Goal: Task Accomplishment & Management: Manage account settings

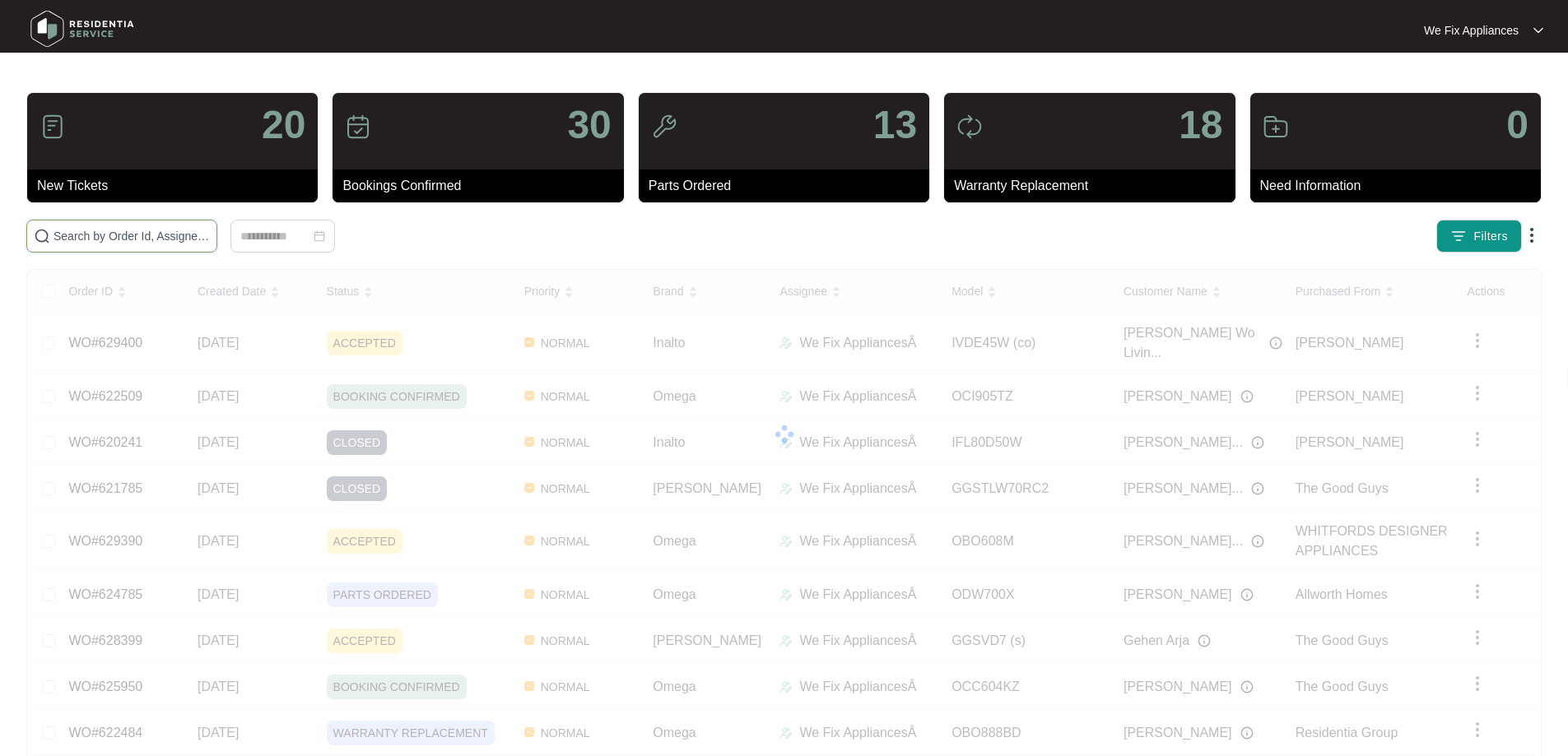
drag, startPoint x: 108, startPoint y: 204, endPoint x: 92, endPoint y: 238, distance: 37.6
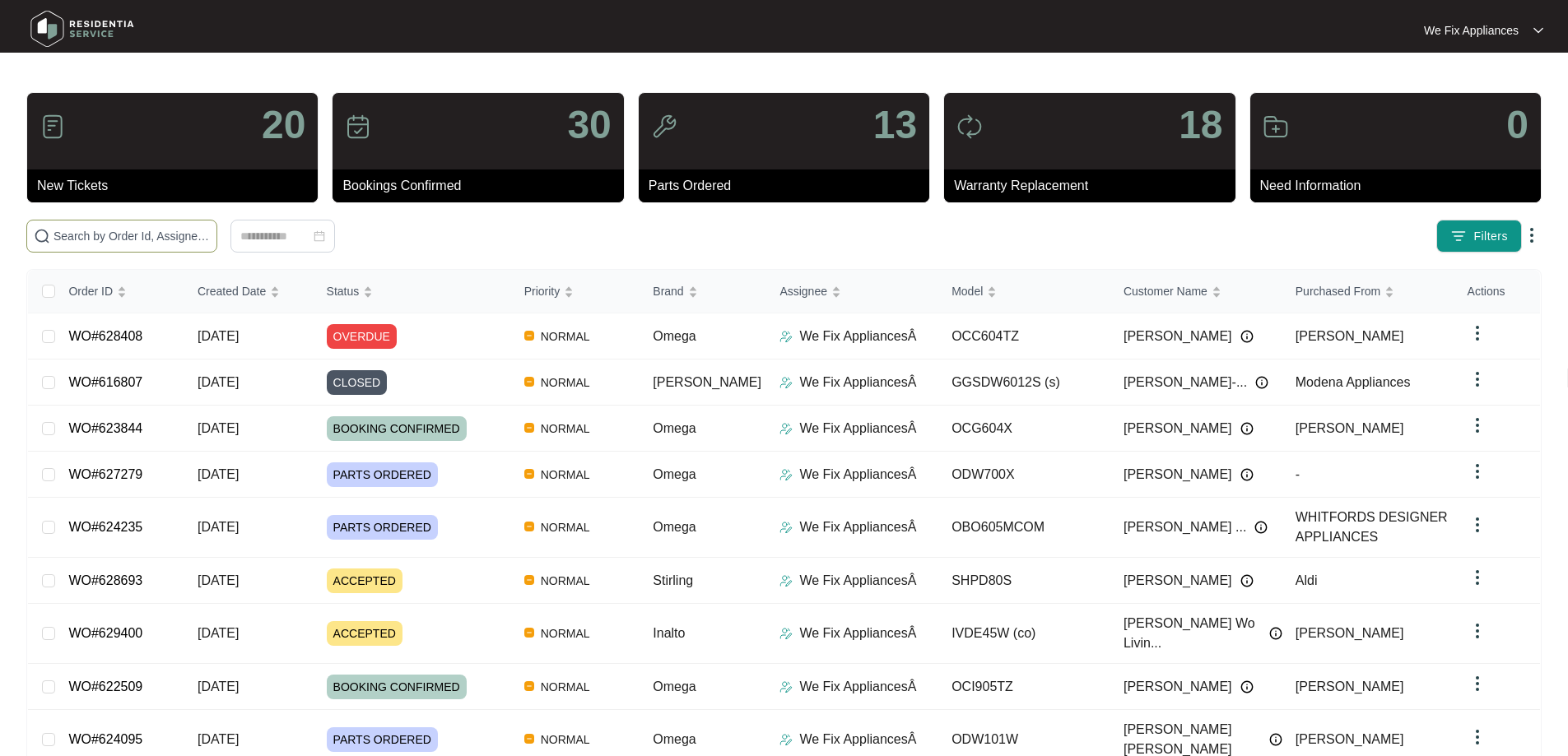
drag, startPoint x: 92, startPoint y: 238, endPoint x: 84, endPoint y: 232, distance: 10.0
drag, startPoint x: 84, startPoint y: 232, endPoint x: 68, endPoint y: 237, distance: 16.8
paste input "629282"
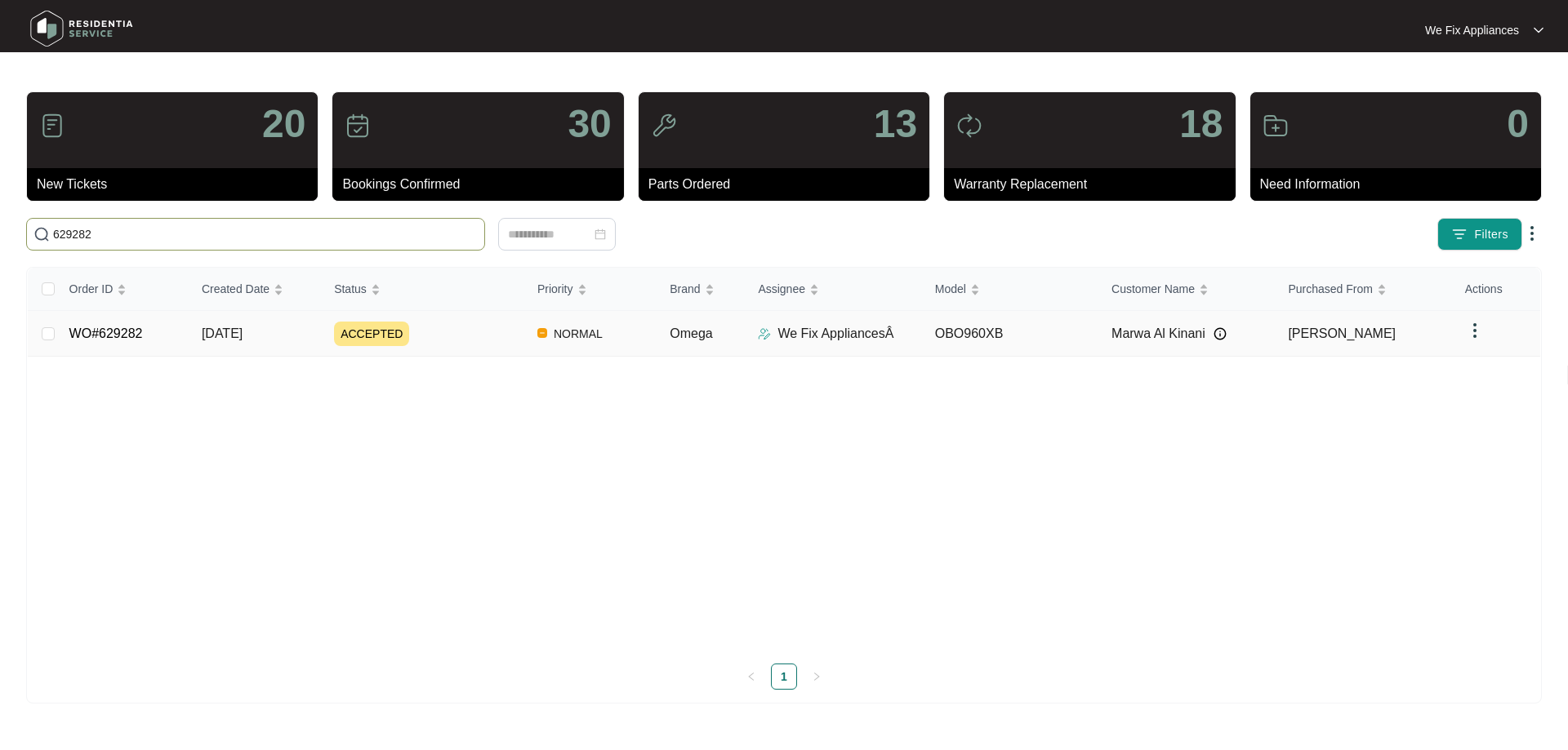
type input "629282"
click at [135, 333] on td "WO#629282" at bounding box center [122, 333] width 132 height 45
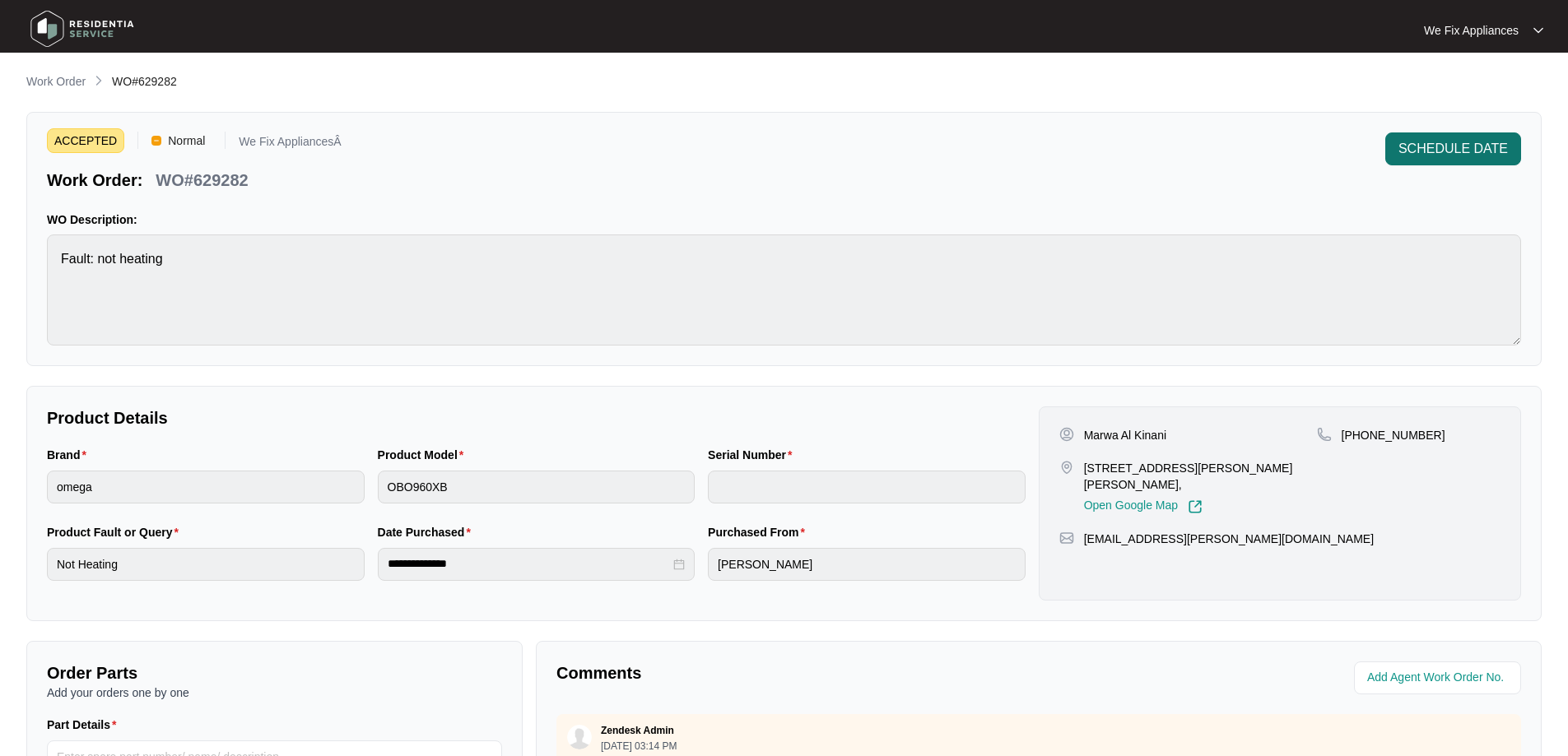
click at [1473, 141] on span "SCHEDULE DATE" at bounding box center [1452, 148] width 109 height 19
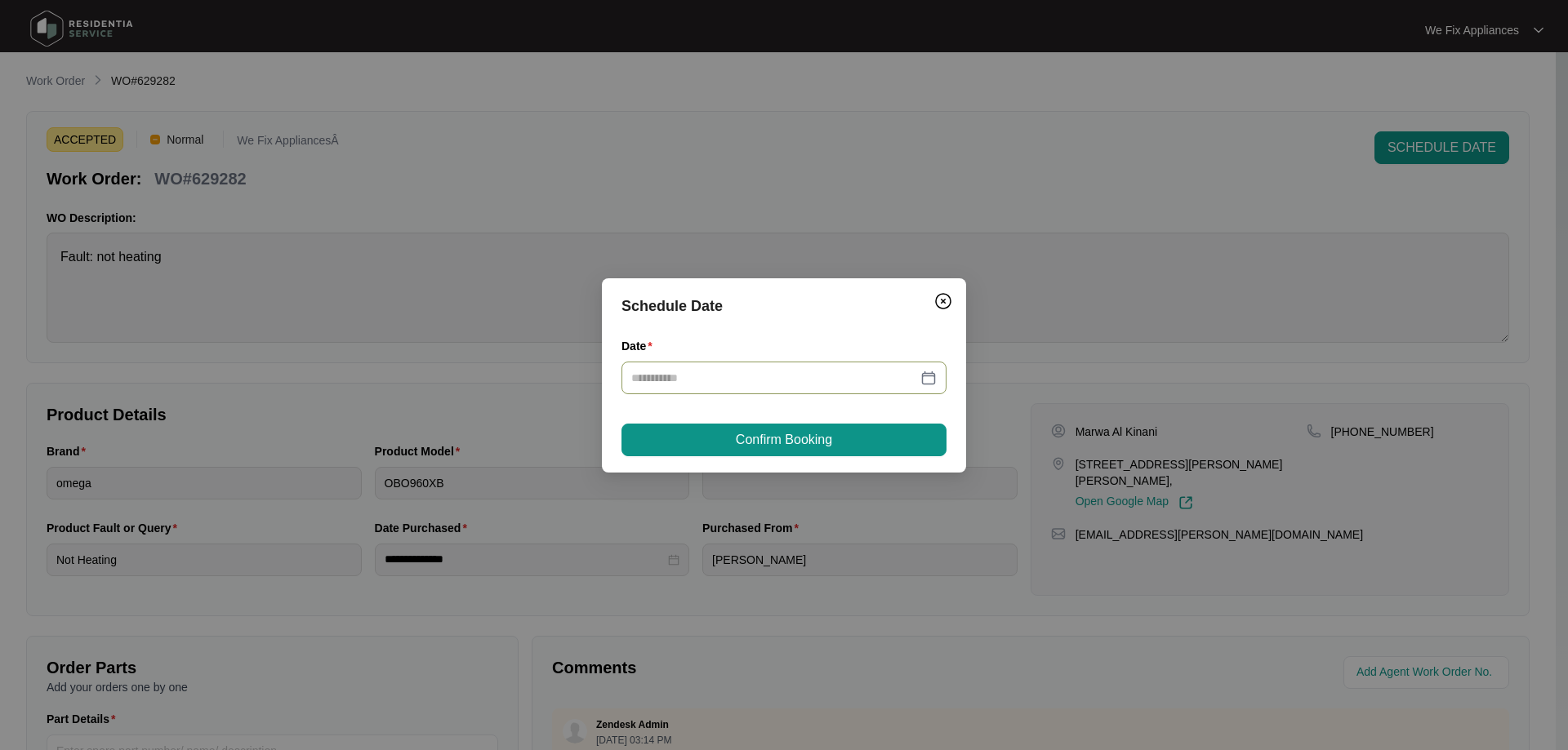
click at [764, 365] on div at bounding box center [784, 378] width 325 height 33
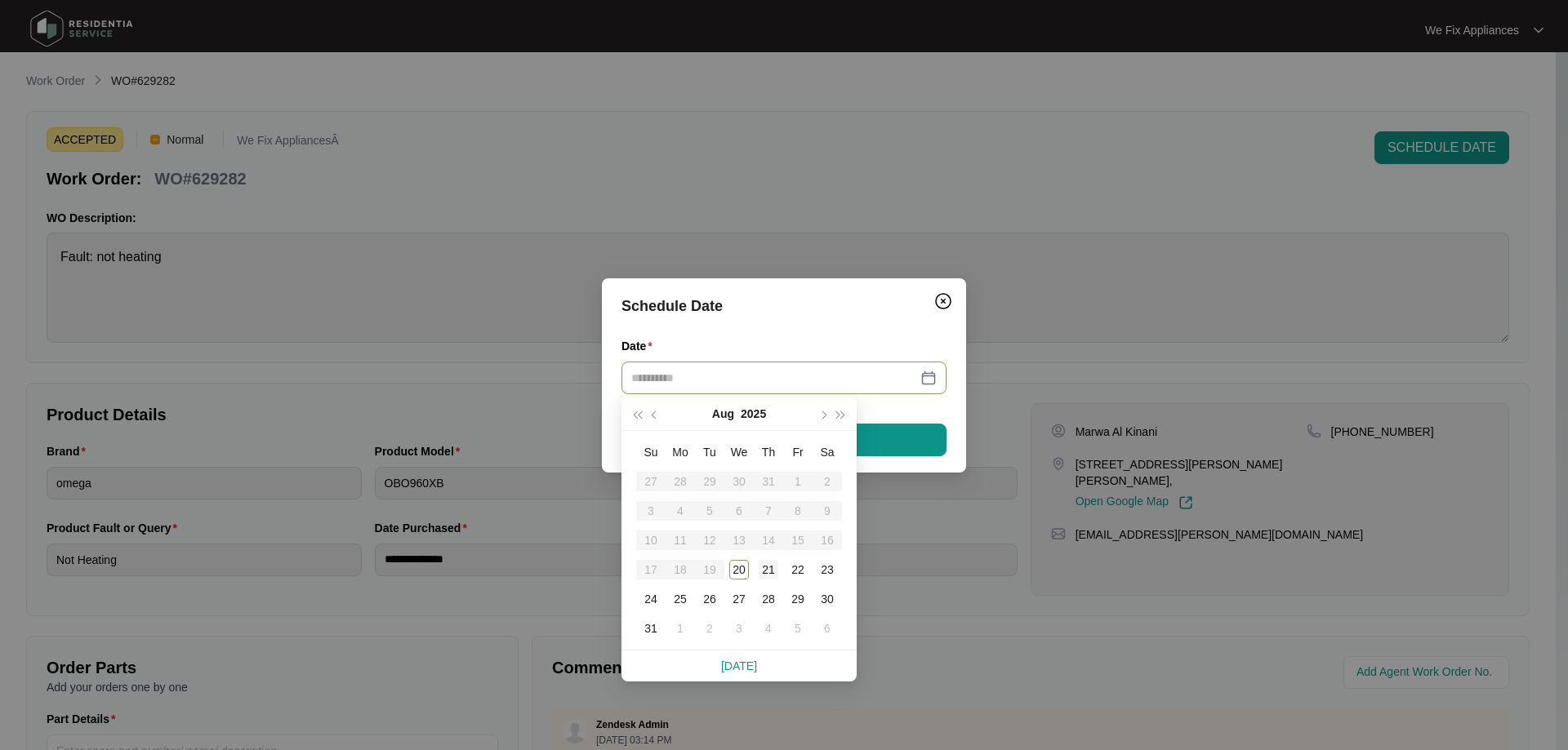
type input "**********"
click at [767, 574] on div "21" at bounding box center [768, 569] width 19 height 19
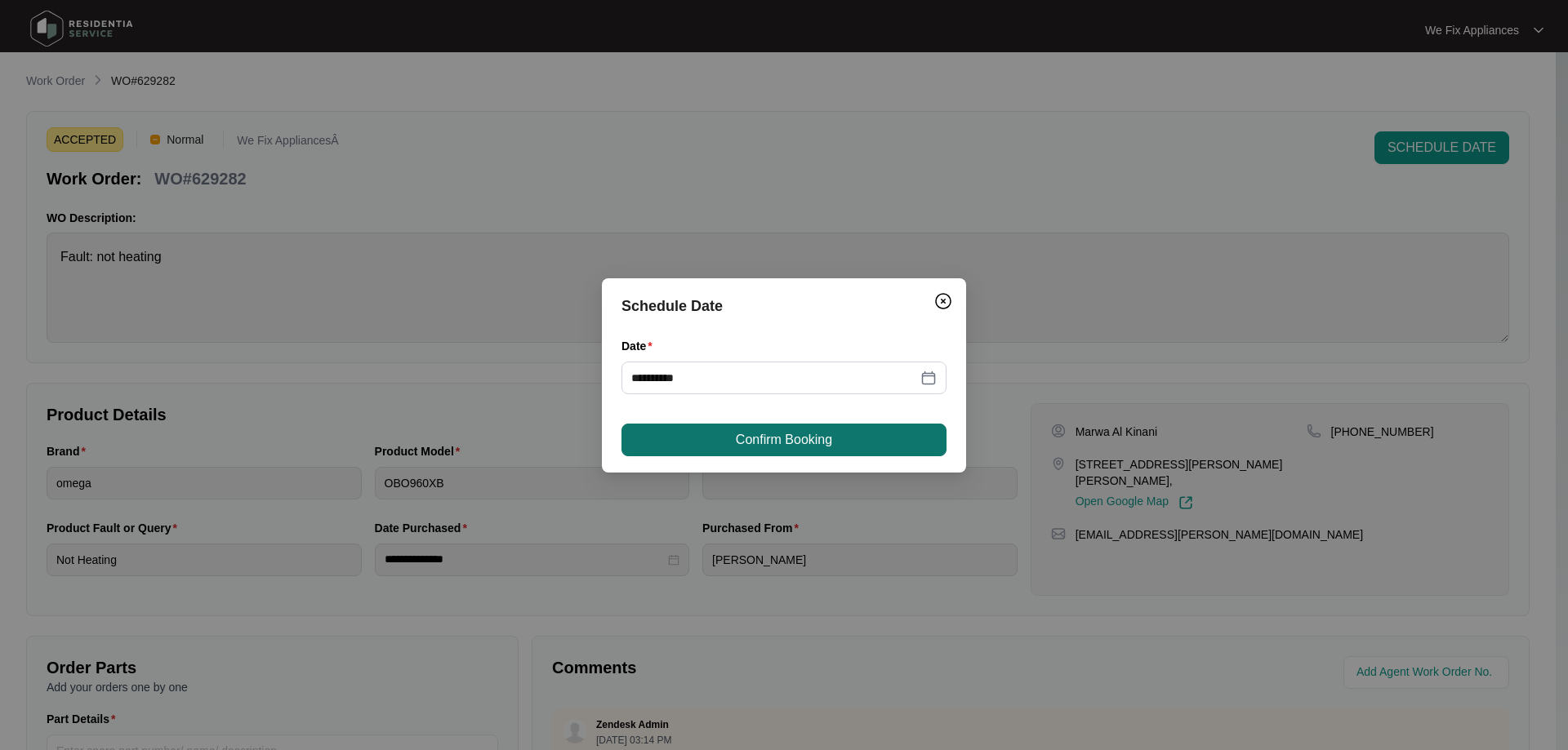
click at [806, 436] on span "Confirm Booking" at bounding box center [784, 439] width 97 height 19
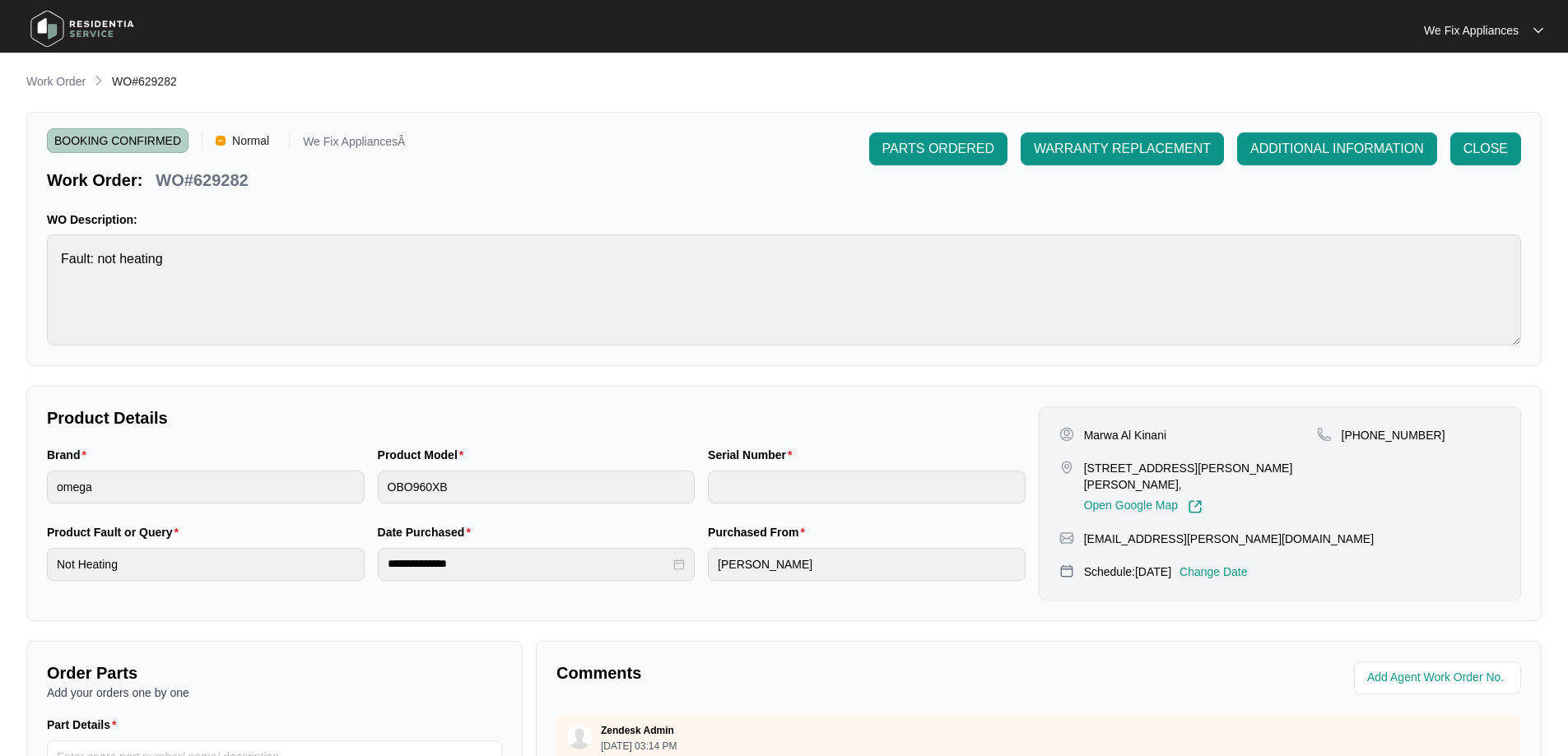
click at [1238, 564] on p "Change Date" at bounding box center [1213, 571] width 69 height 16
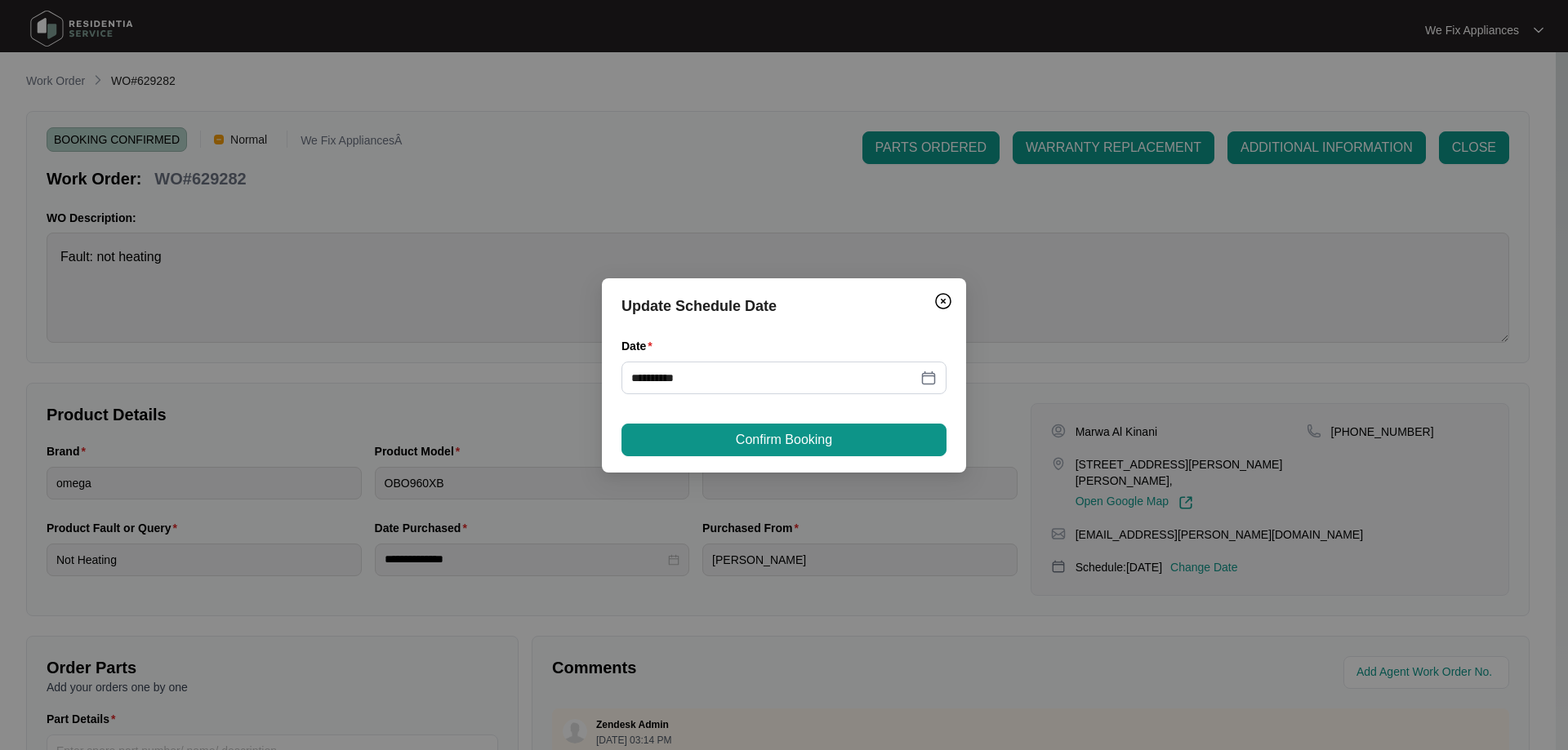
click at [951, 666] on div "**********" at bounding box center [784, 375] width 1568 height 750
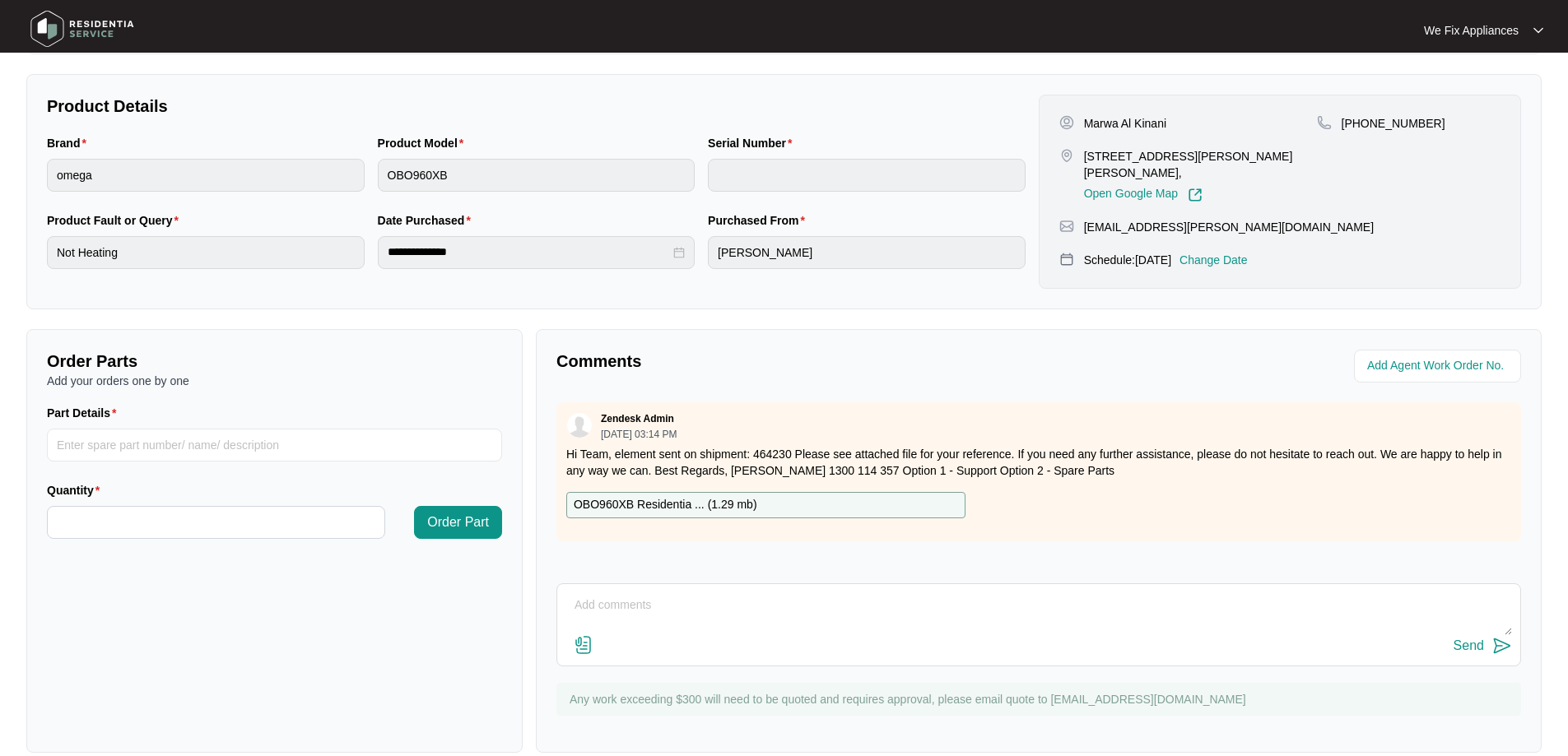
scroll to position [336, 0]
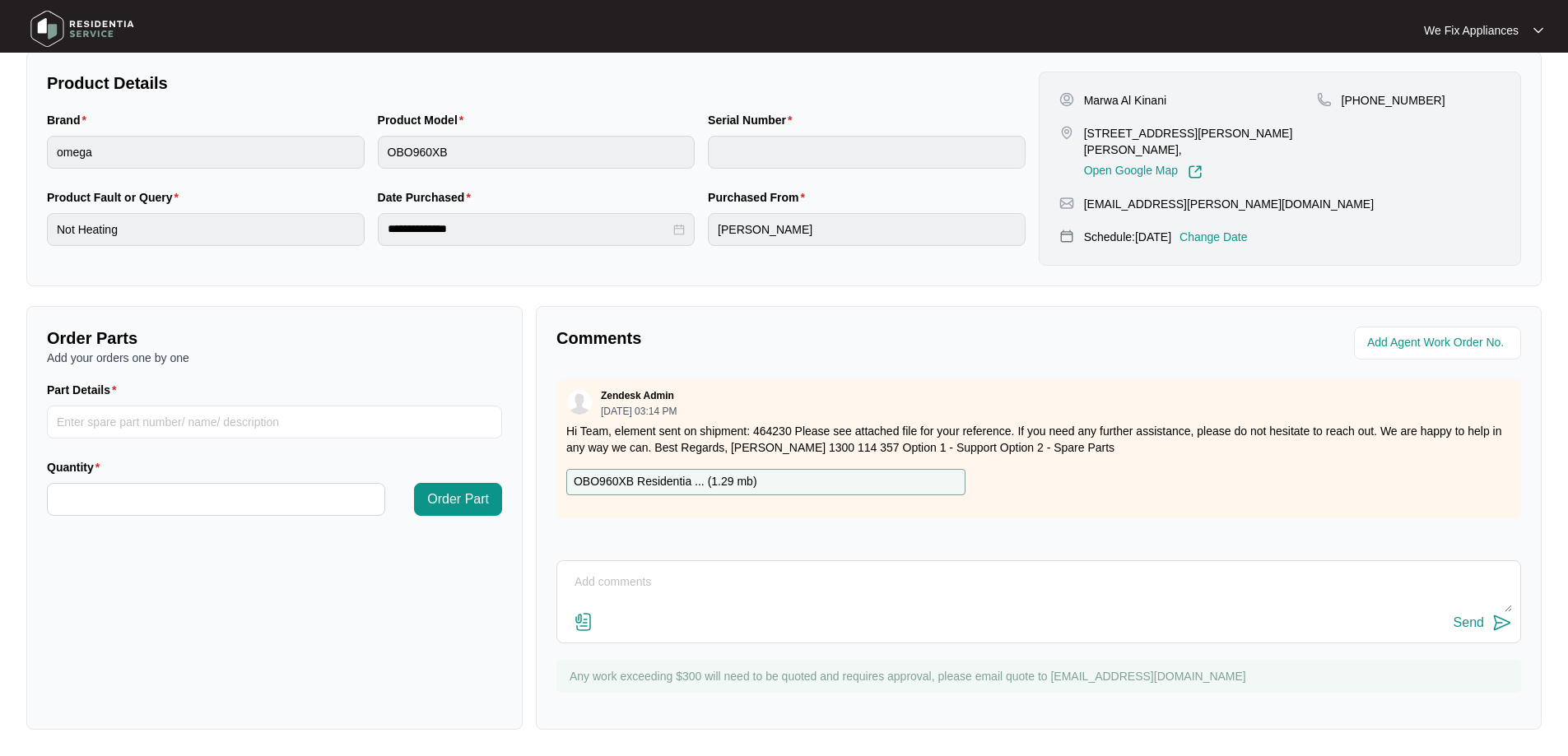
click at [103, 31] on img at bounding box center [82, 29] width 115 height 49
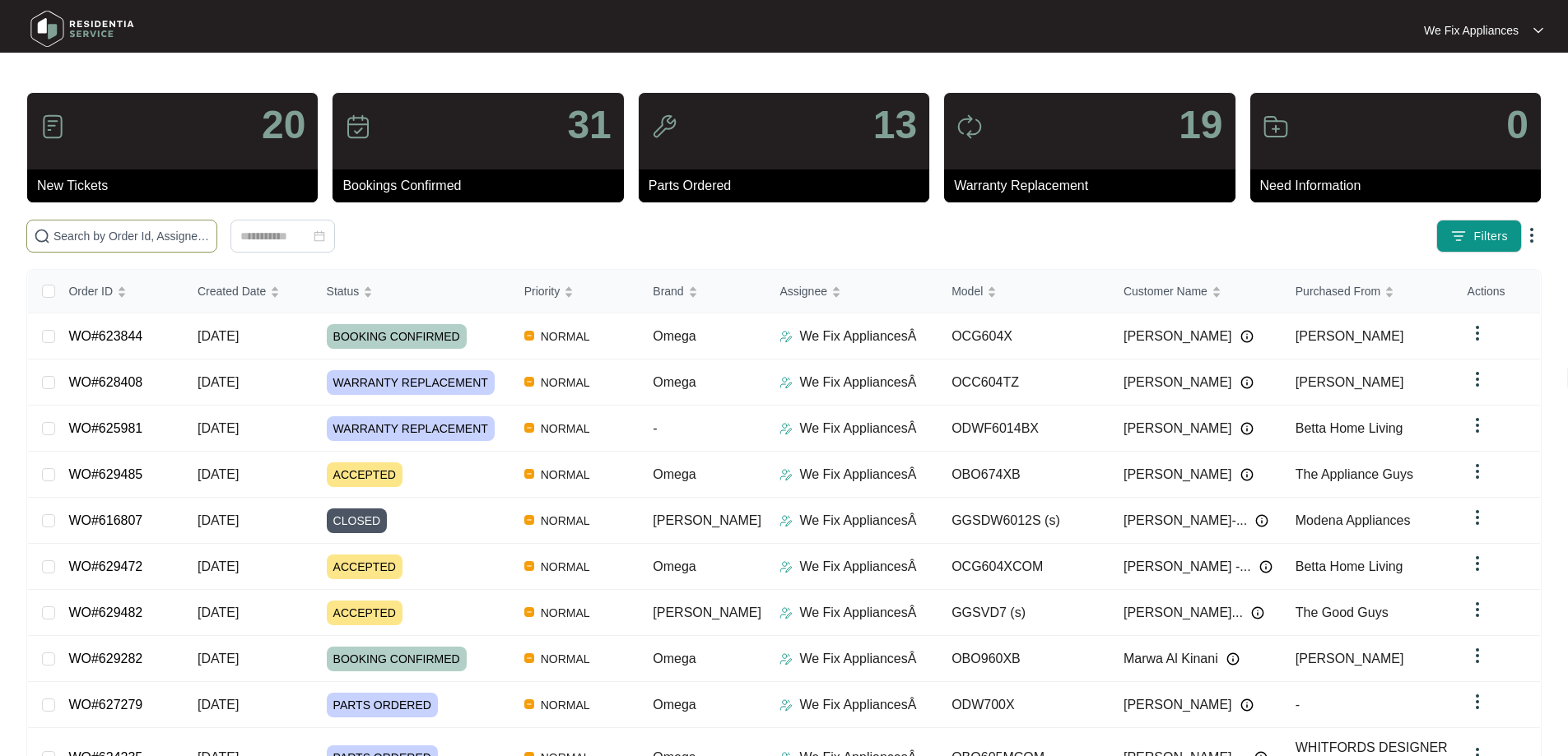
paste input "629279"
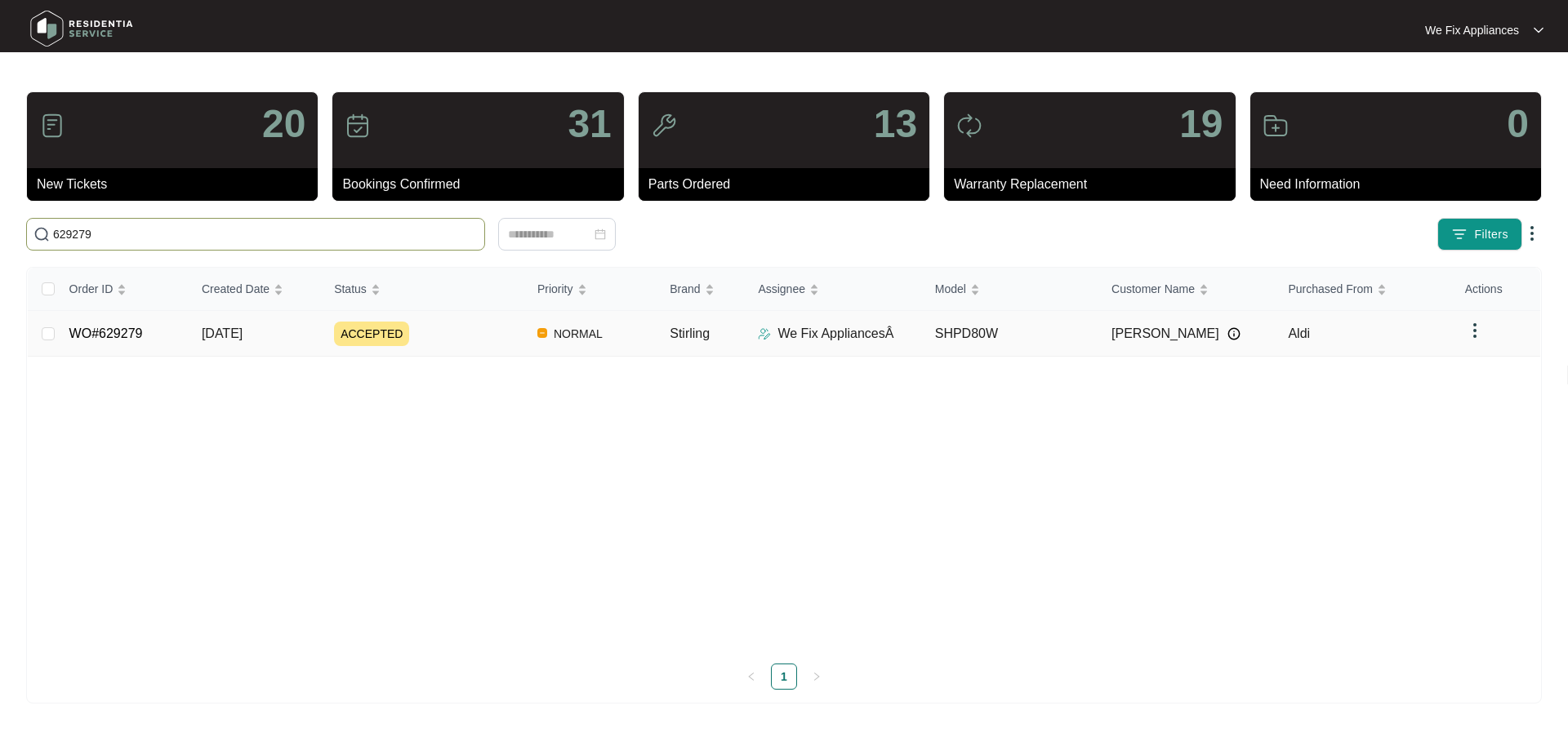
type input "629279"
click at [104, 336] on link "WO#629279" at bounding box center [106, 333] width 73 height 14
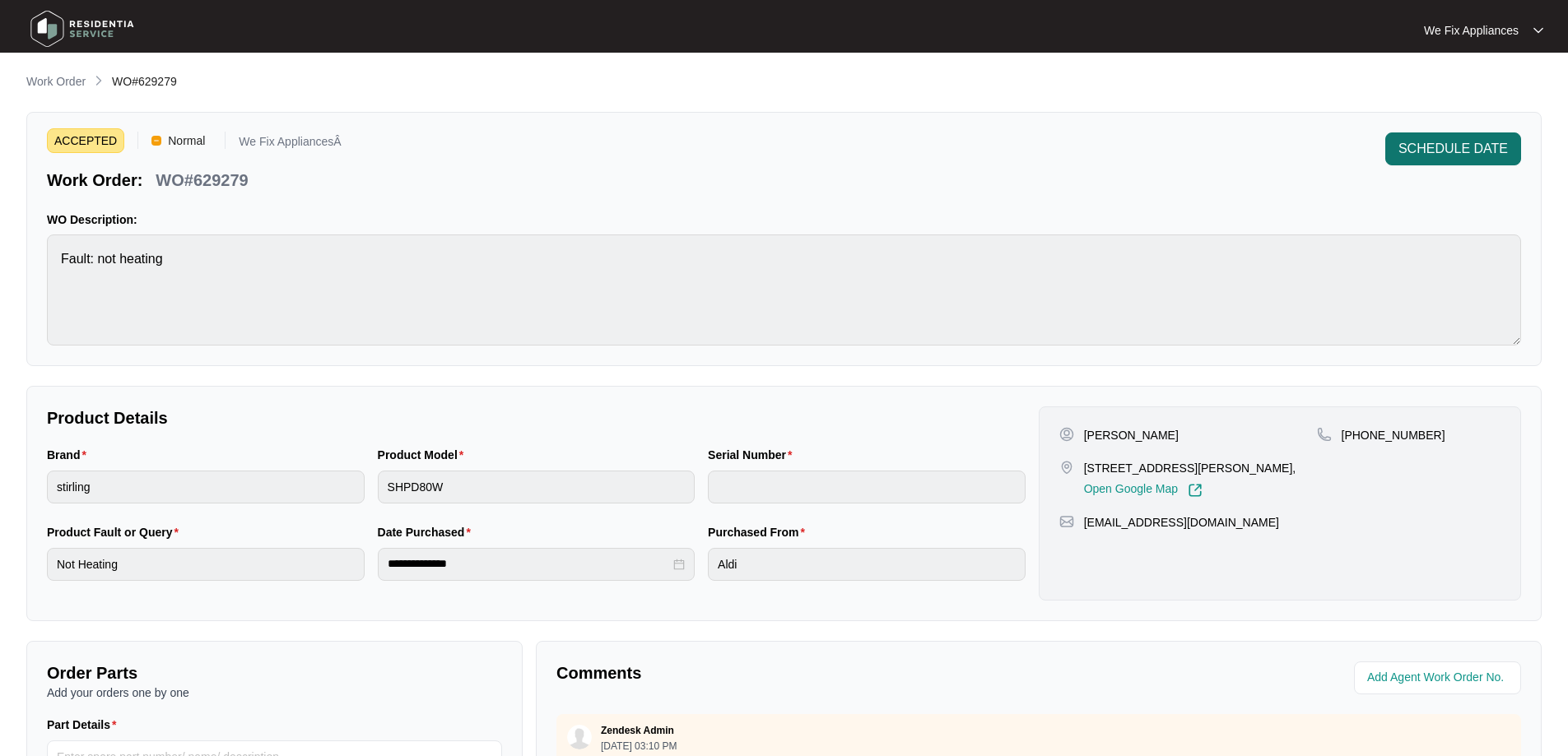
click at [1463, 146] on span "SCHEDULE DATE" at bounding box center [1452, 148] width 109 height 19
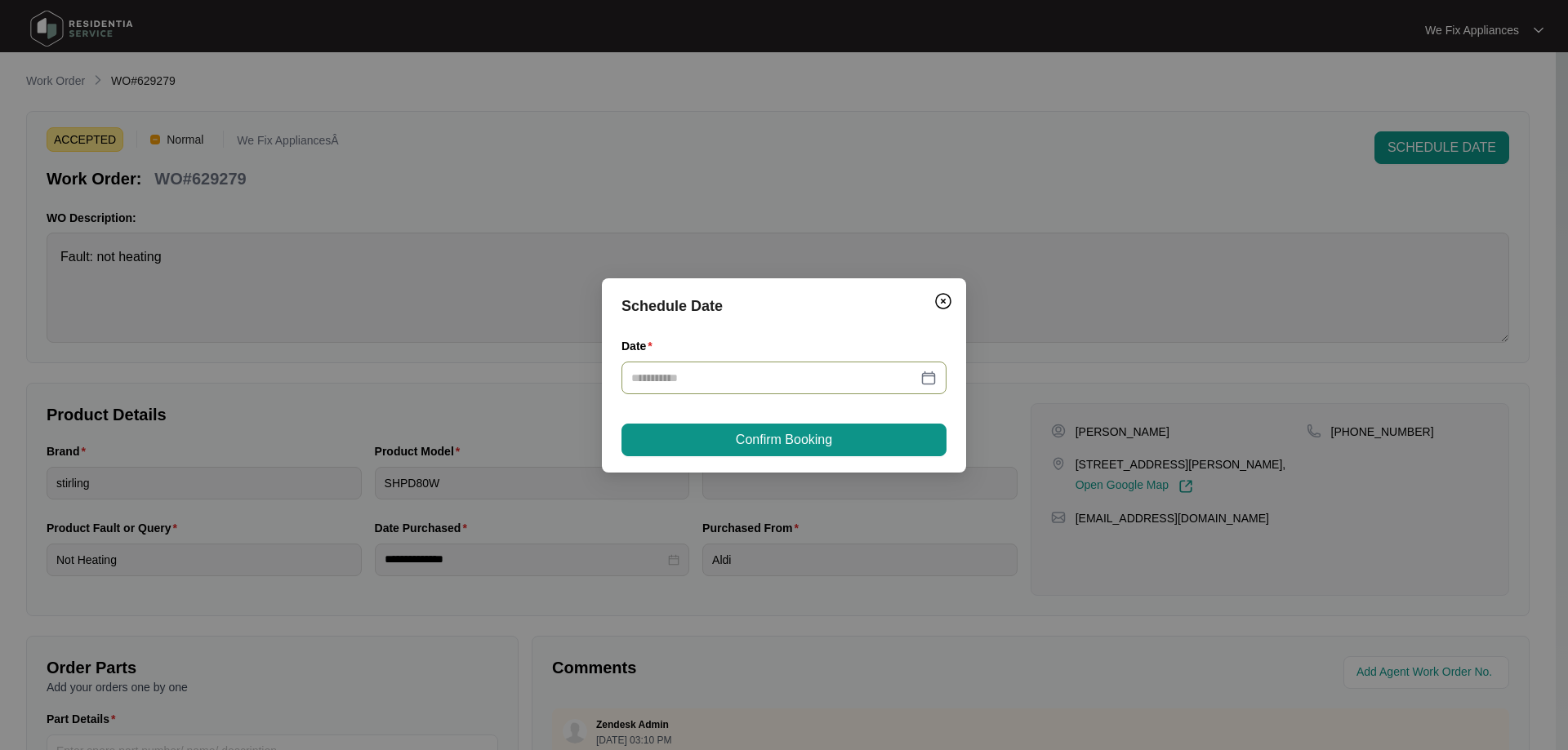
click at [771, 375] on input "Date" at bounding box center [774, 377] width 286 height 18
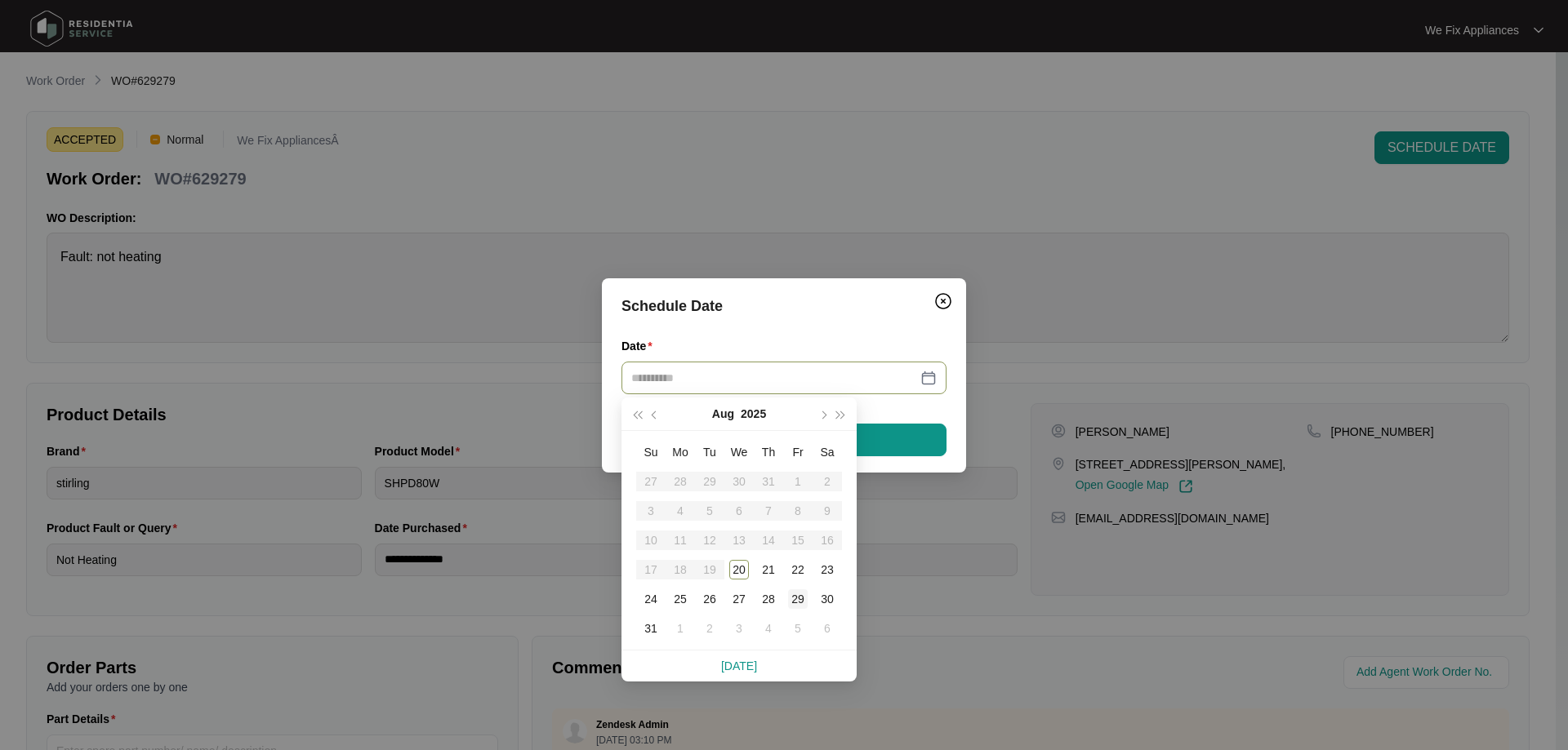
type input "**********"
click at [799, 598] on div "29" at bounding box center [797, 599] width 19 height 19
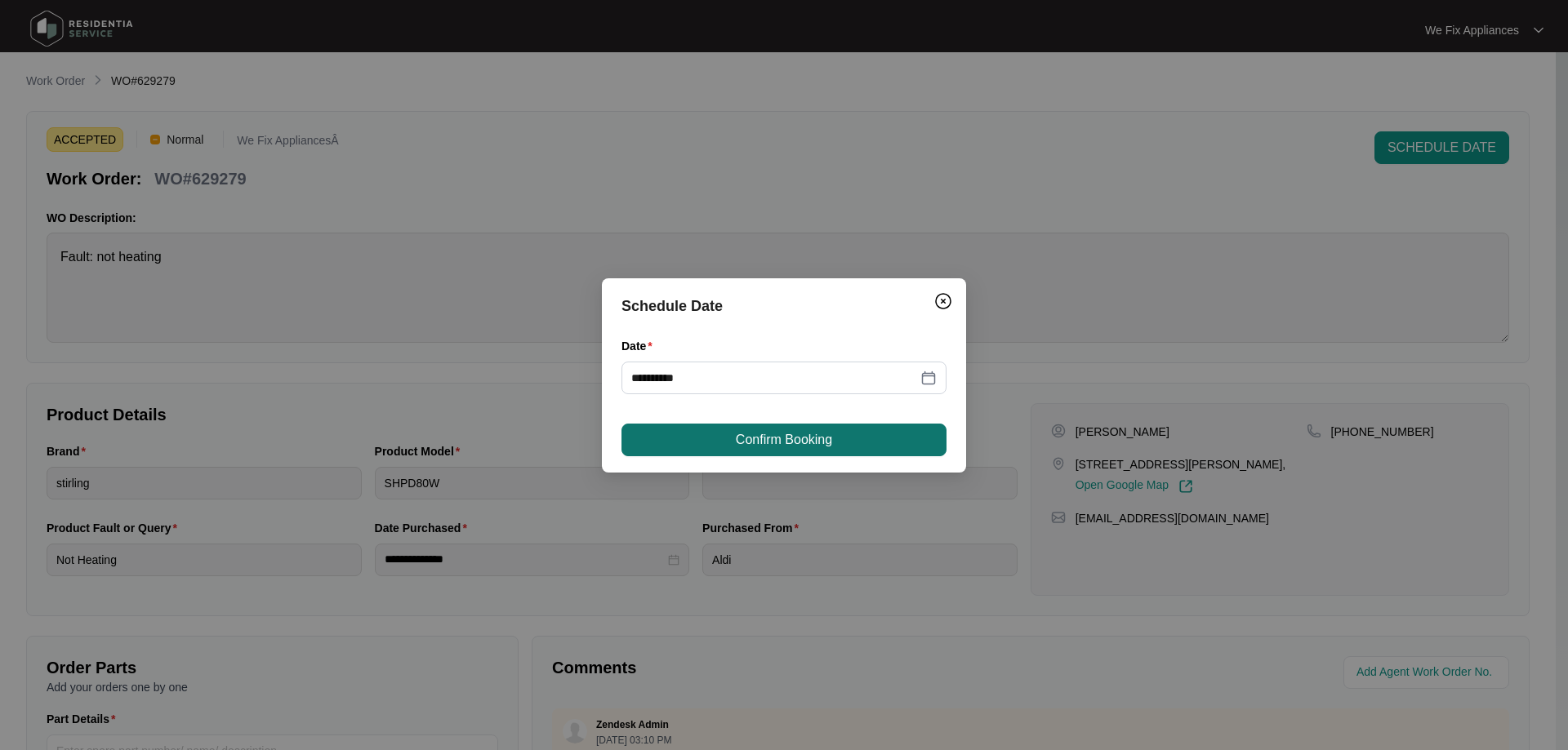
click at [792, 436] on span "Confirm Booking" at bounding box center [784, 439] width 97 height 19
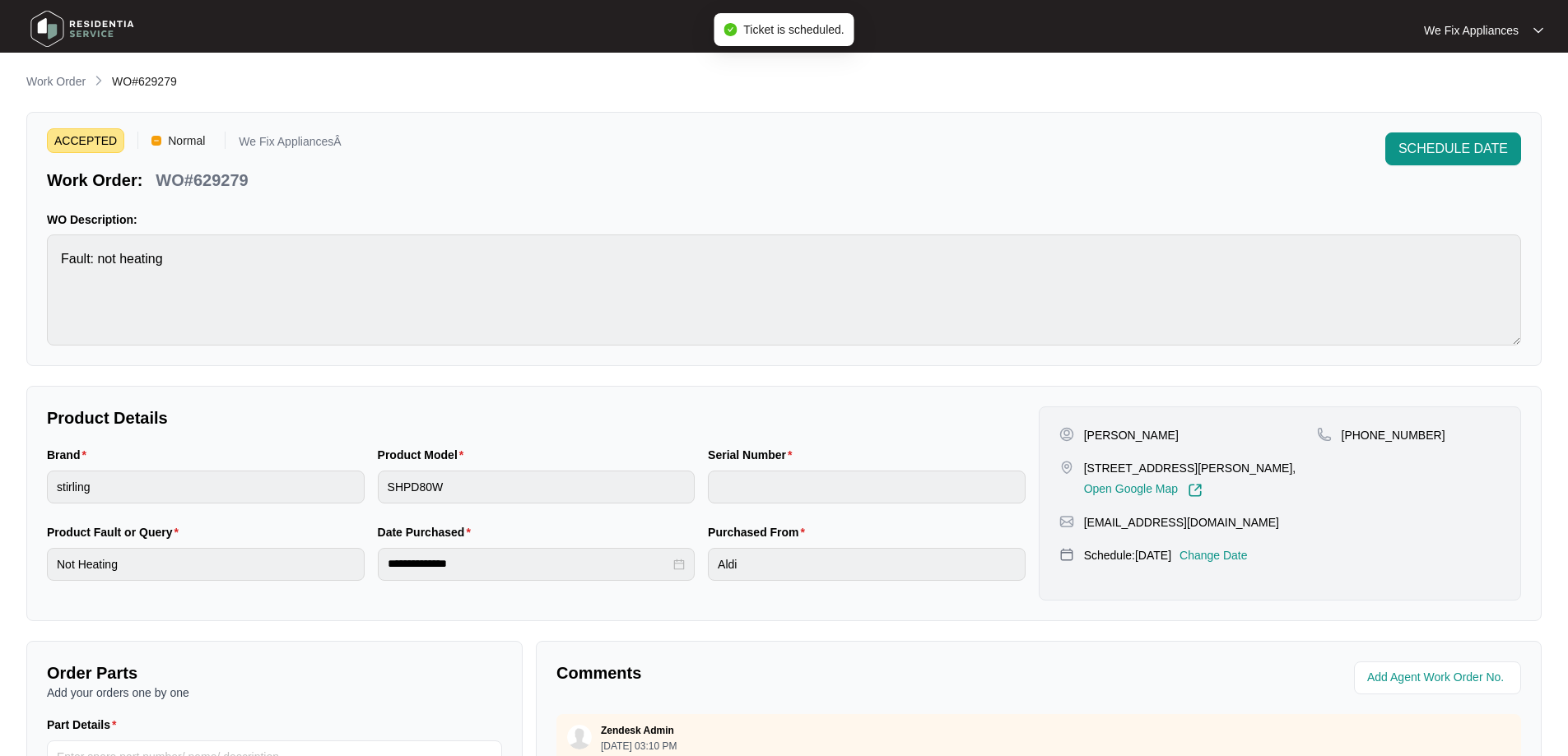
click at [83, 20] on img at bounding box center [82, 29] width 115 height 49
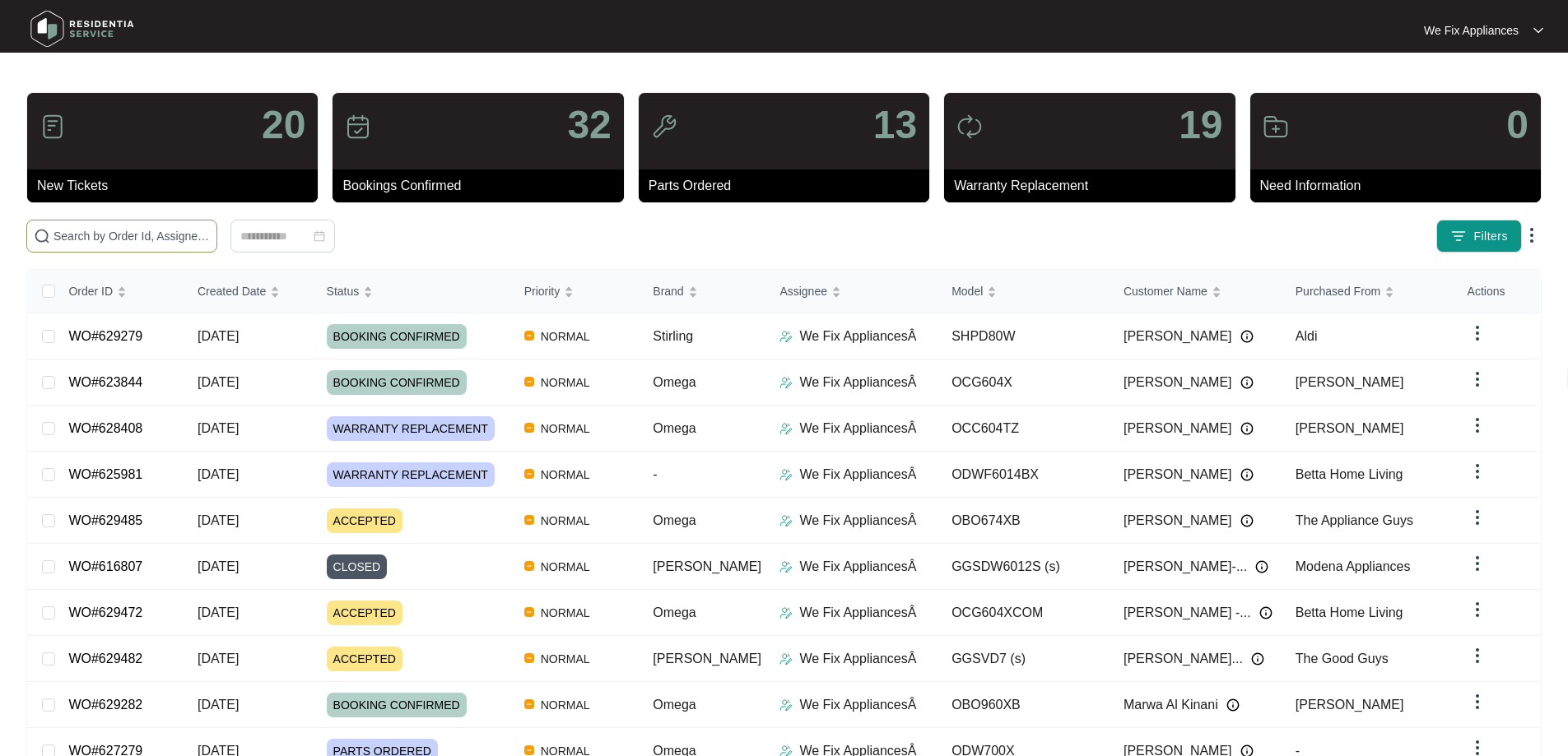
paste input "629485"
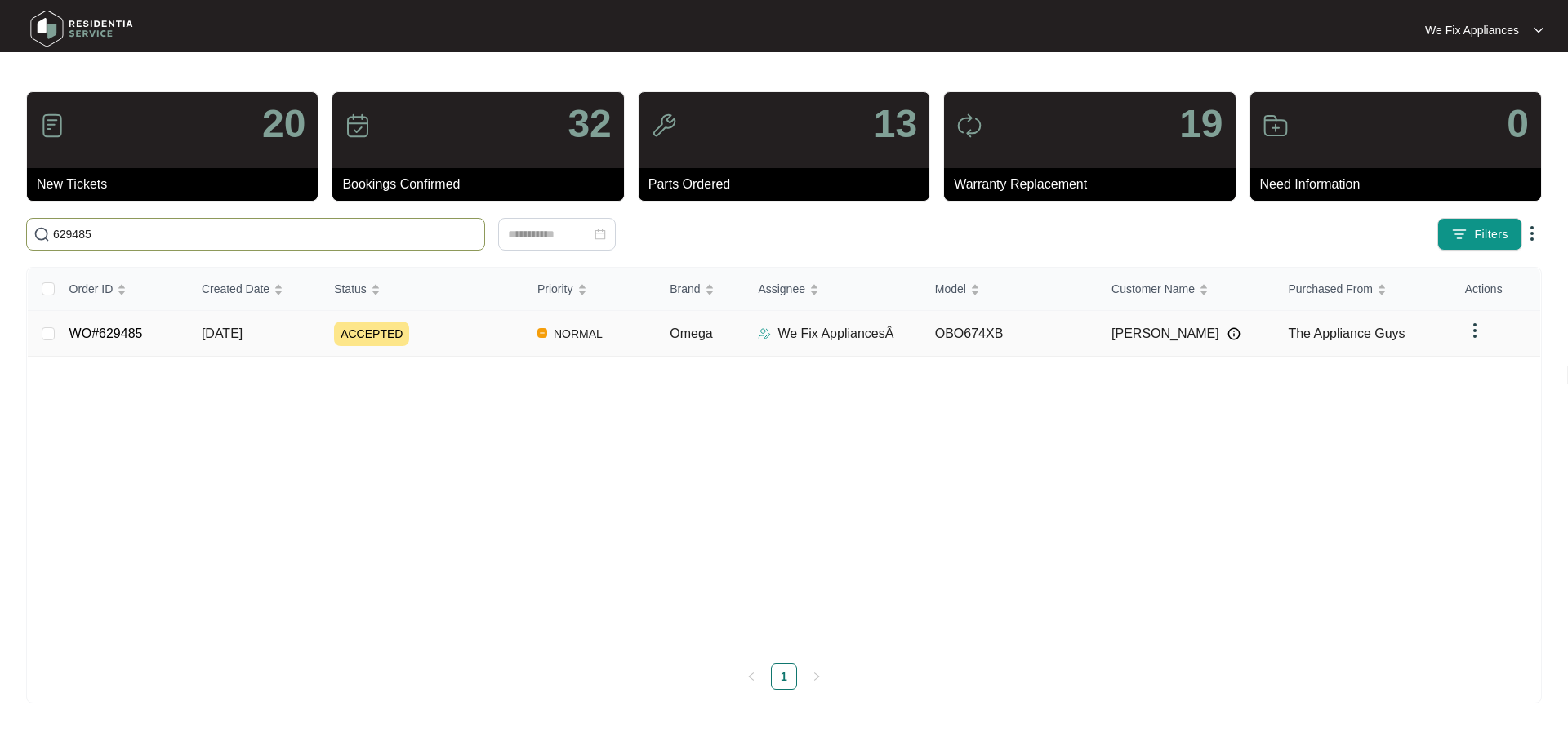
type input "629485"
click at [112, 333] on link "WO#629485" at bounding box center [106, 333] width 73 height 14
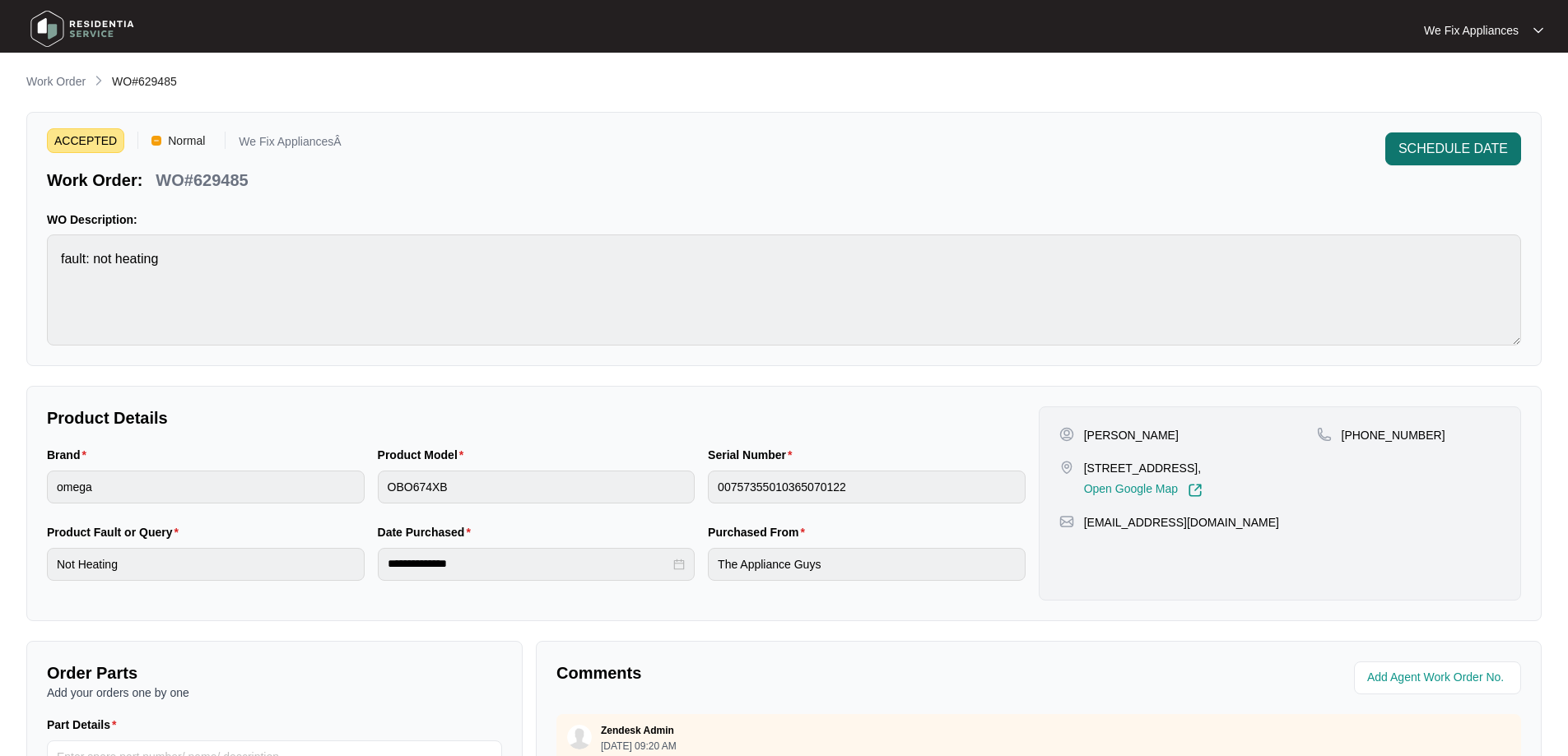
click at [1424, 157] on span "SCHEDULE DATE" at bounding box center [1452, 148] width 109 height 19
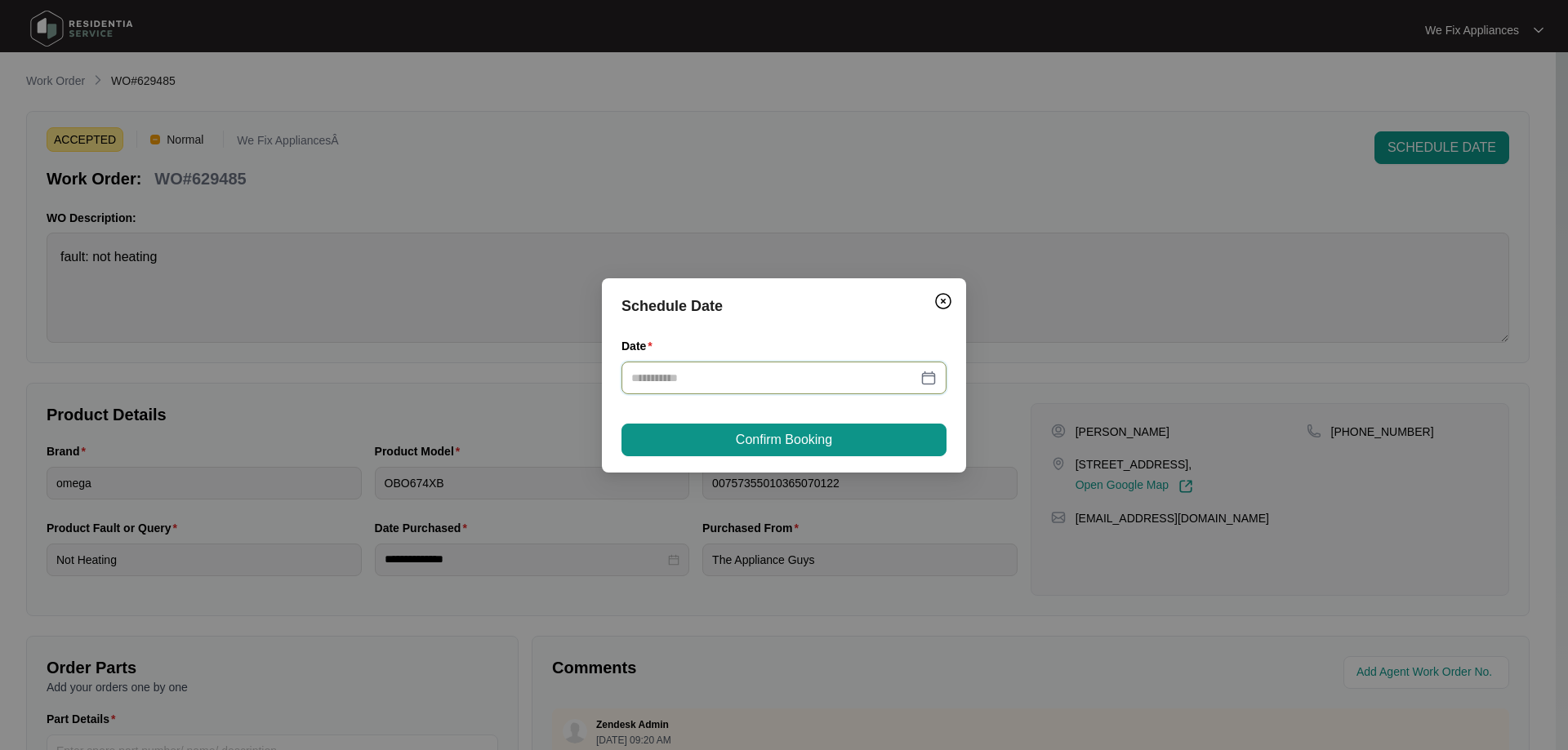
click at [781, 376] on input "Date" at bounding box center [774, 377] width 286 height 18
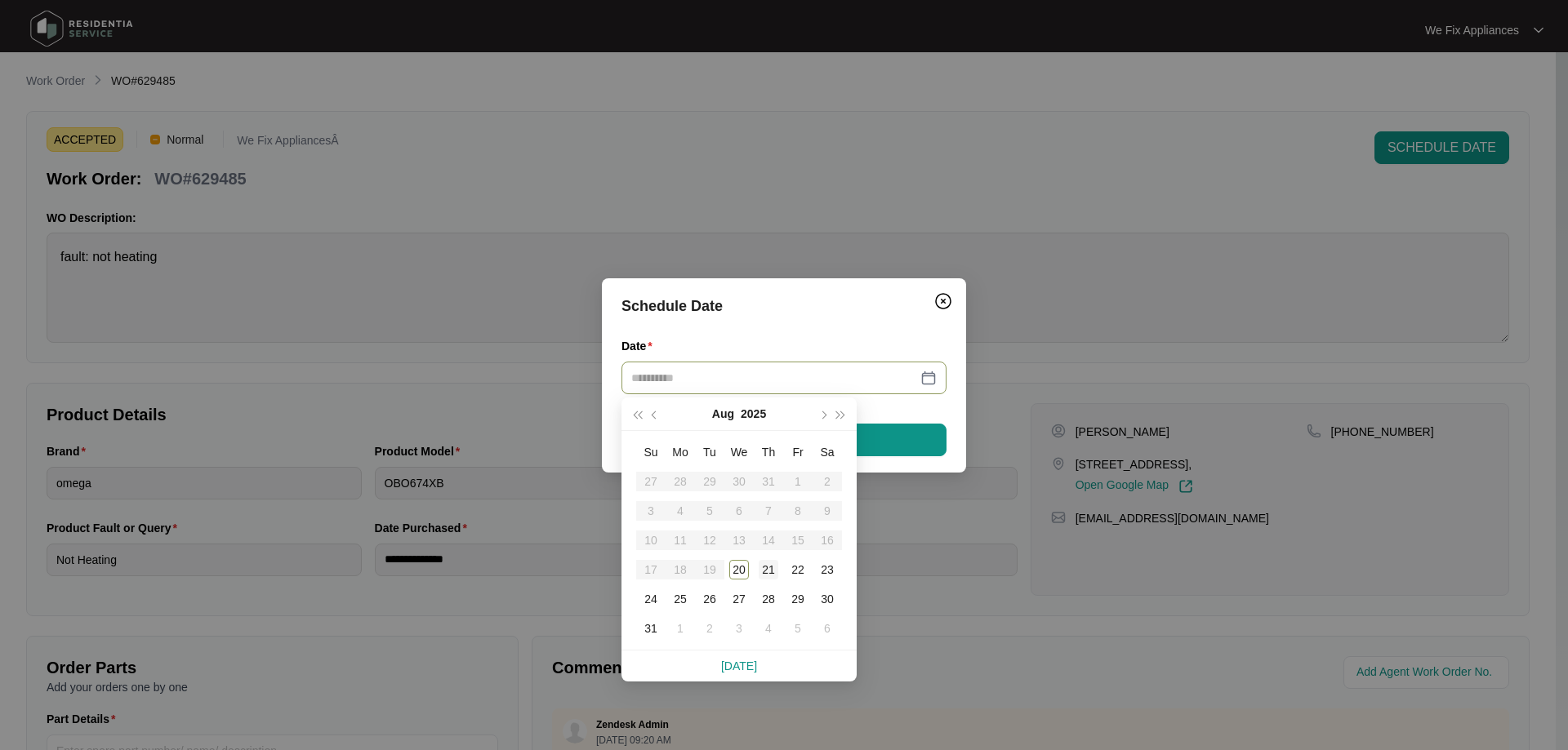
click at [778, 582] on td "21" at bounding box center [768, 569] width 29 height 29
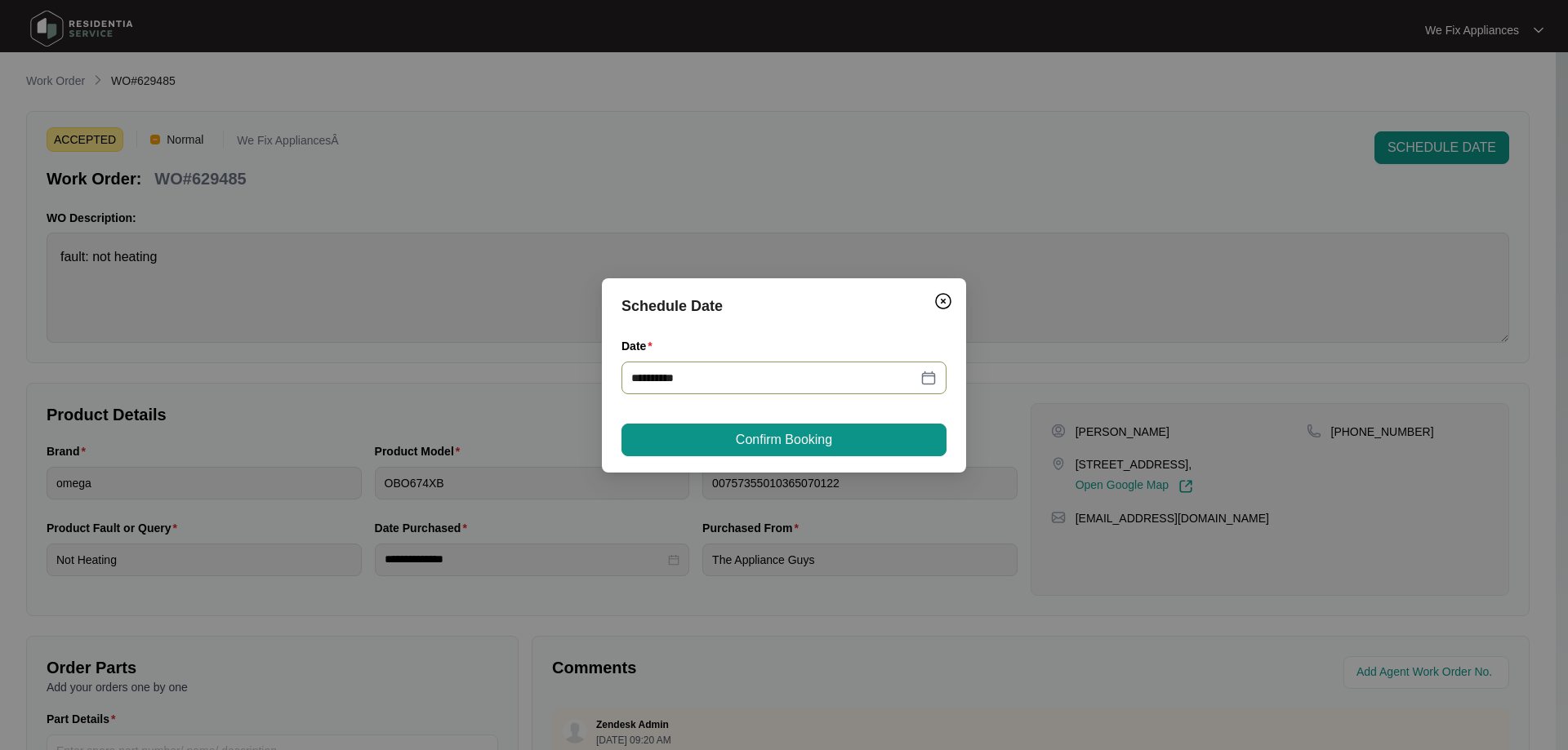
type input "**********"
click at [783, 426] on button "Confirm Booking" at bounding box center [784, 439] width 325 height 33
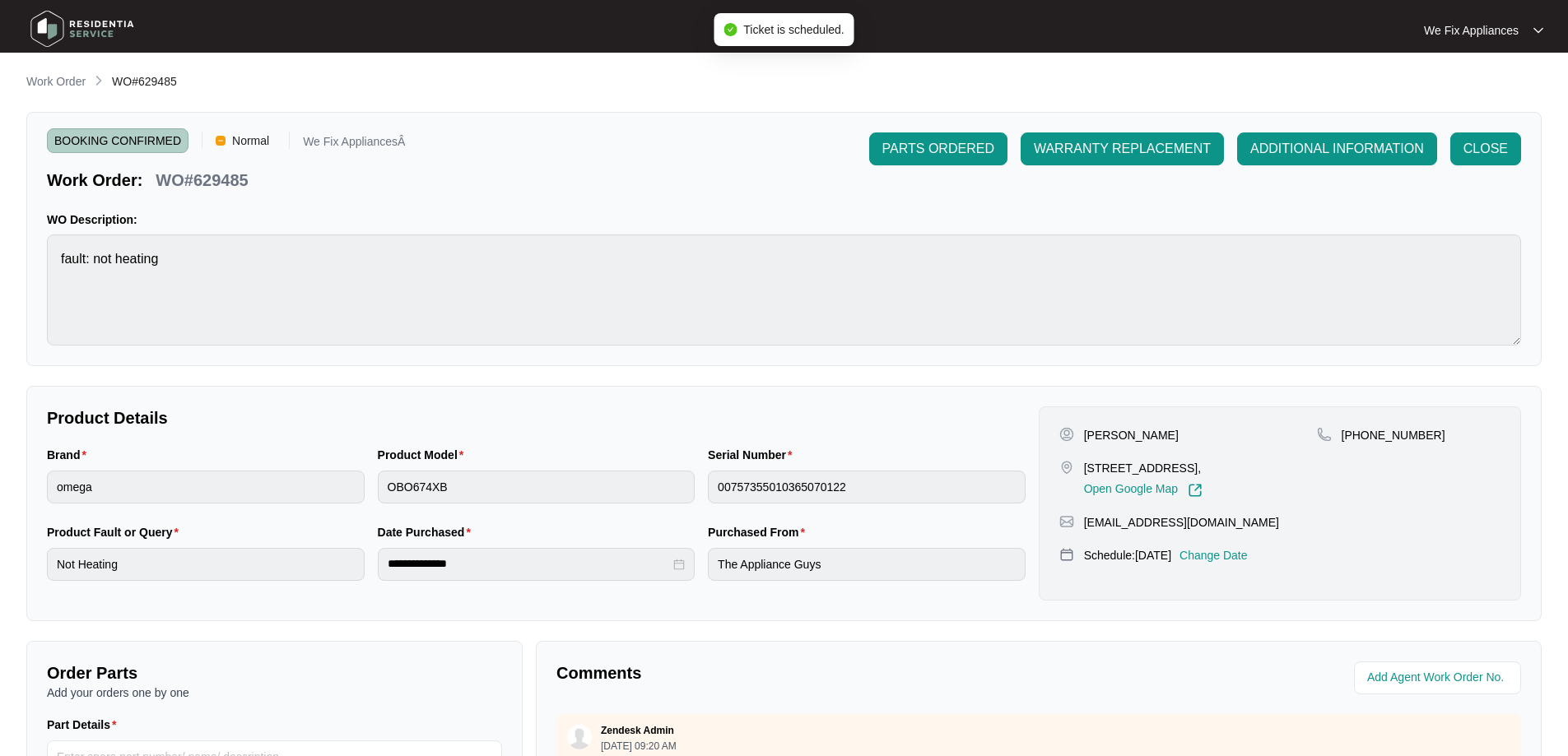
click at [71, 16] on img at bounding box center [82, 29] width 115 height 49
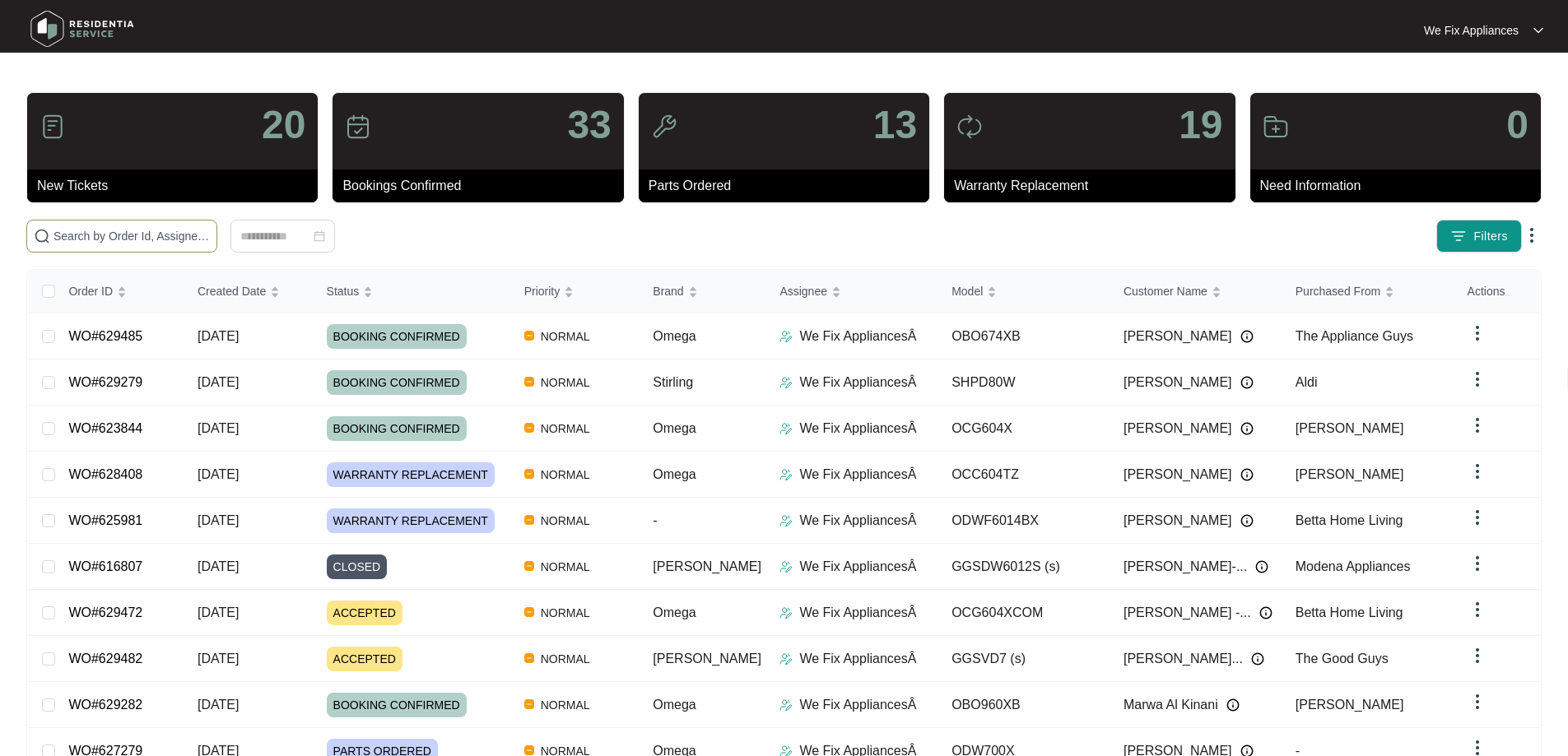
paste input "629390"
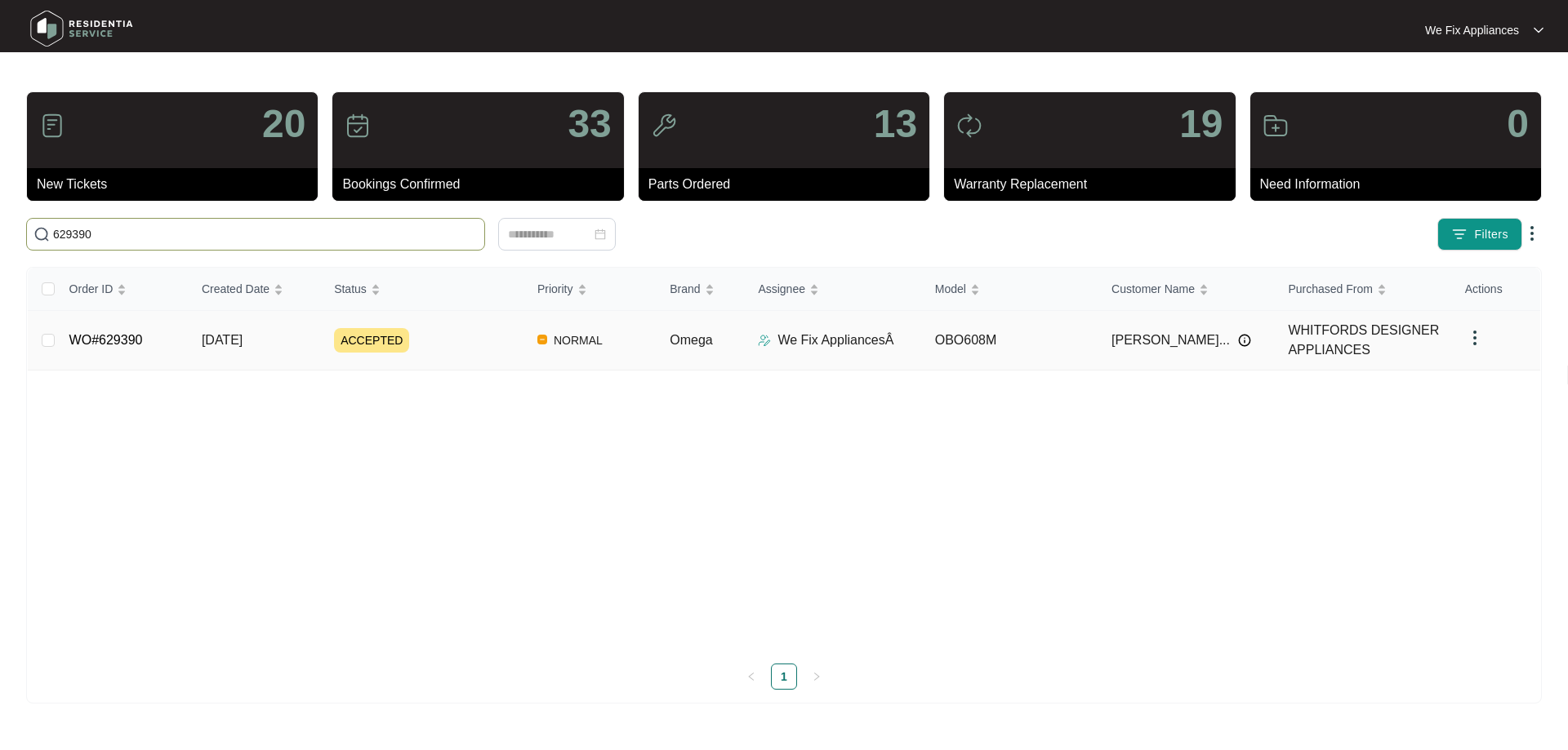
type input "629390"
click at [122, 343] on link "WO#629390" at bounding box center [106, 340] width 73 height 14
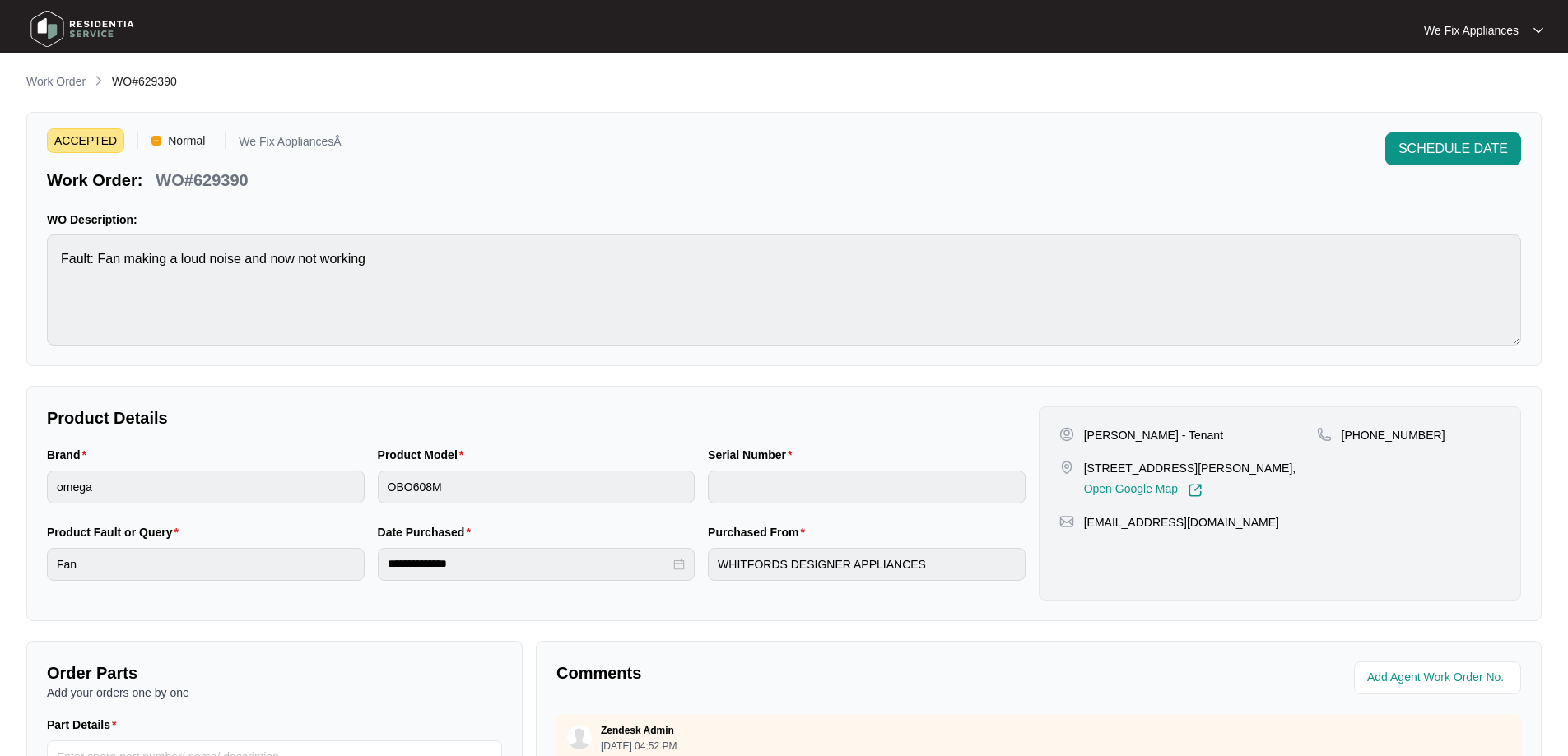
click at [74, 33] on img at bounding box center [82, 29] width 115 height 49
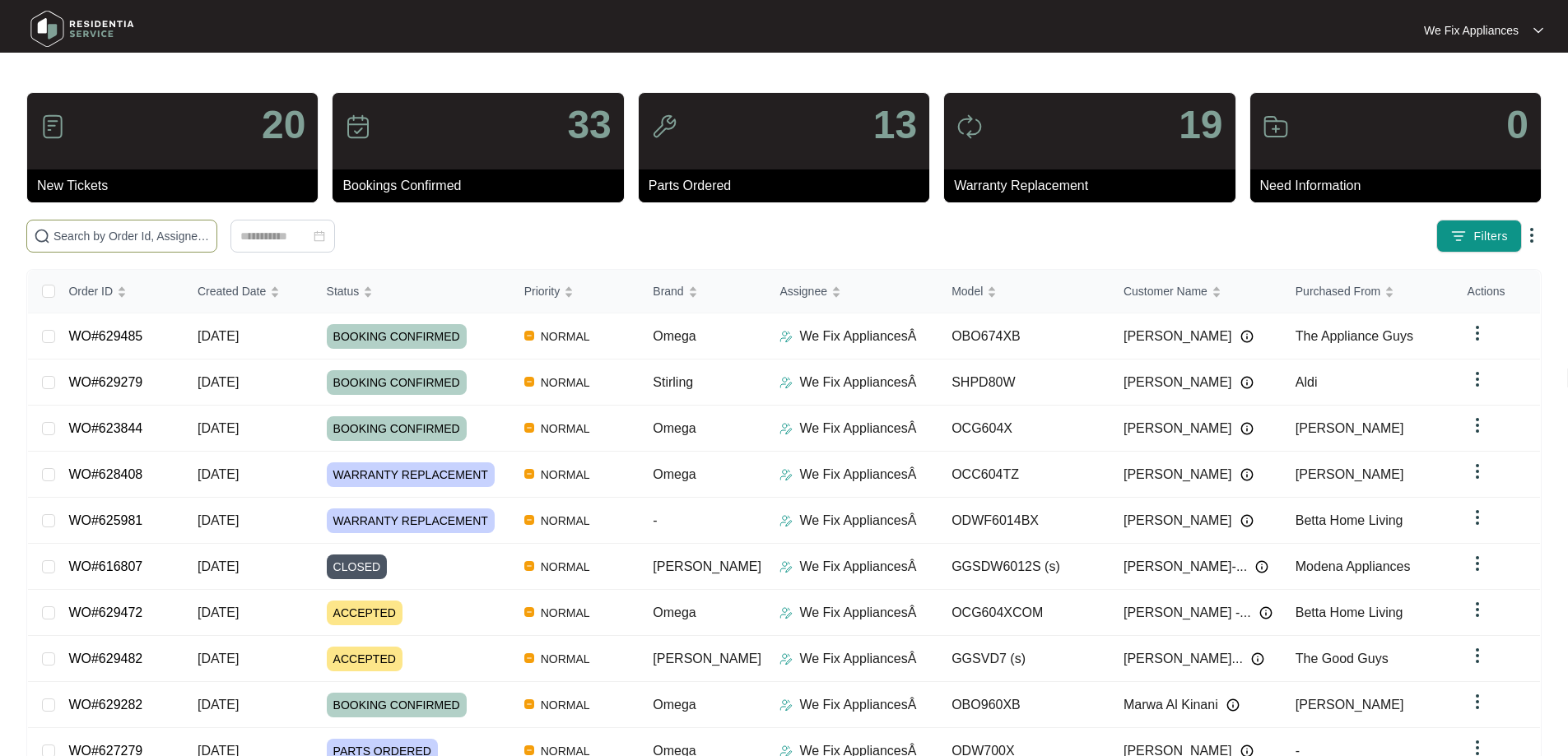
paste input "629390"
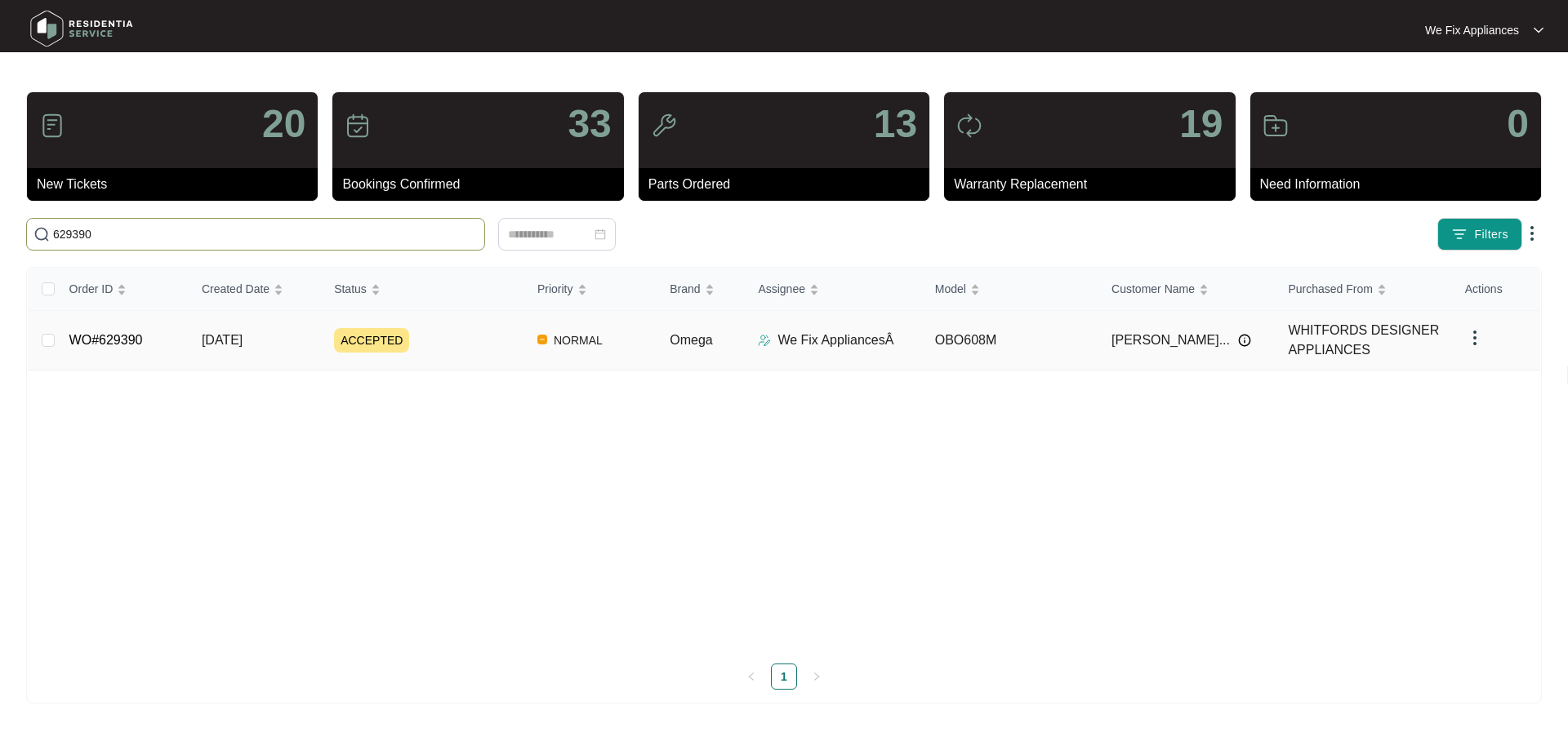
type input "629390"
click at [111, 337] on link "WO#629390" at bounding box center [106, 340] width 73 height 14
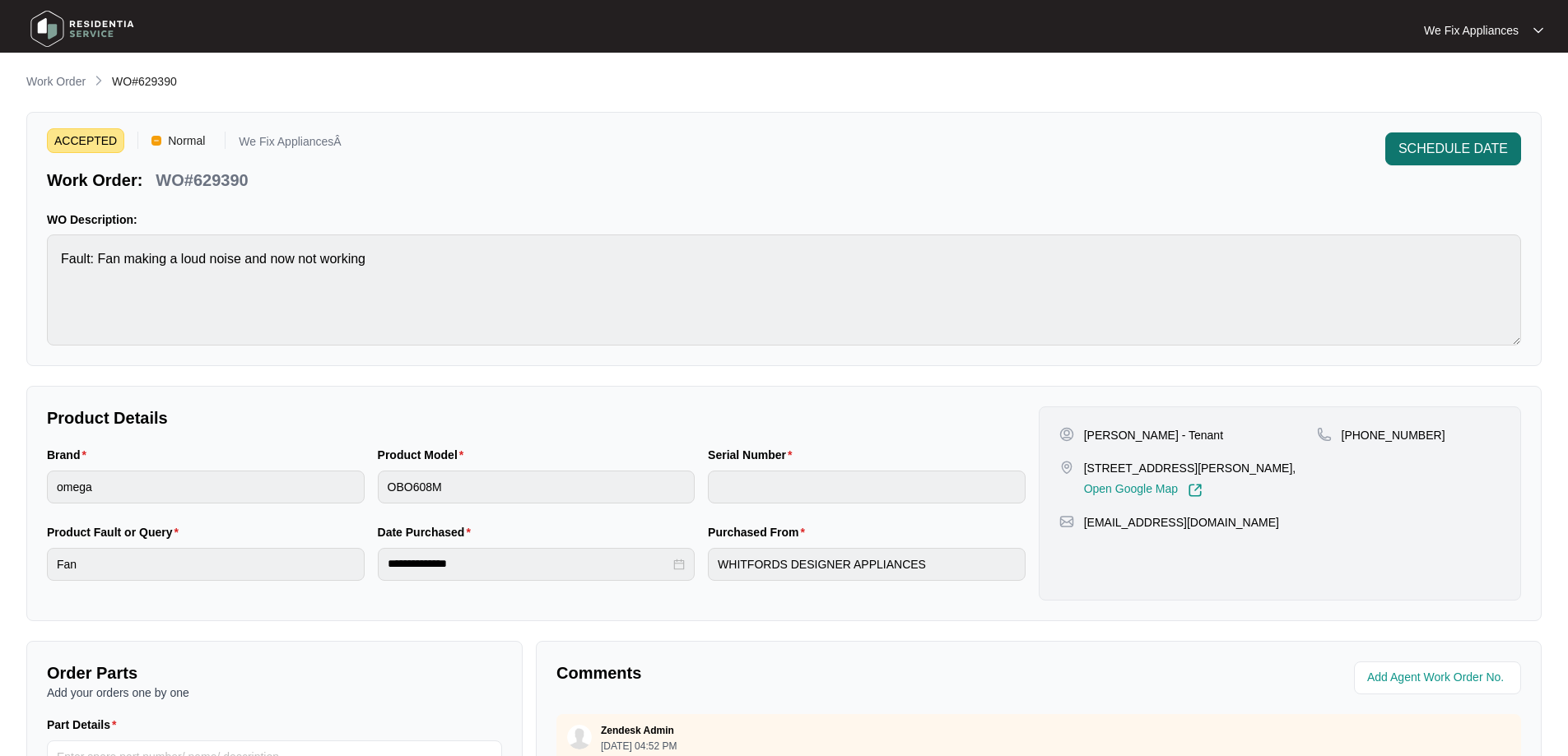
click at [1473, 141] on span "SCHEDULE DATE" at bounding box center [1452, 148] width 109 height 19
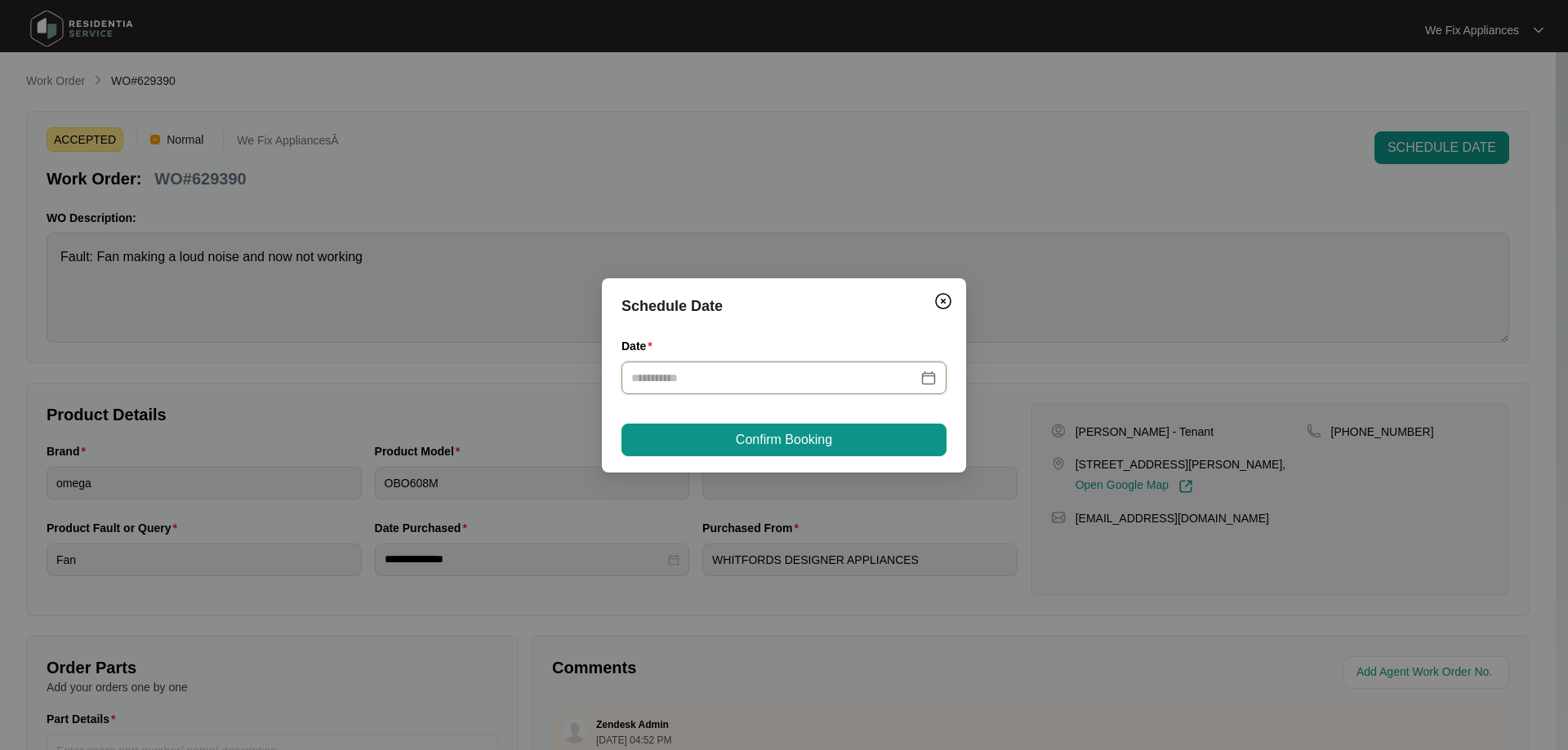
click at [766, 369] on input "Date" at bounding box center [774, 377] width 286 height 18
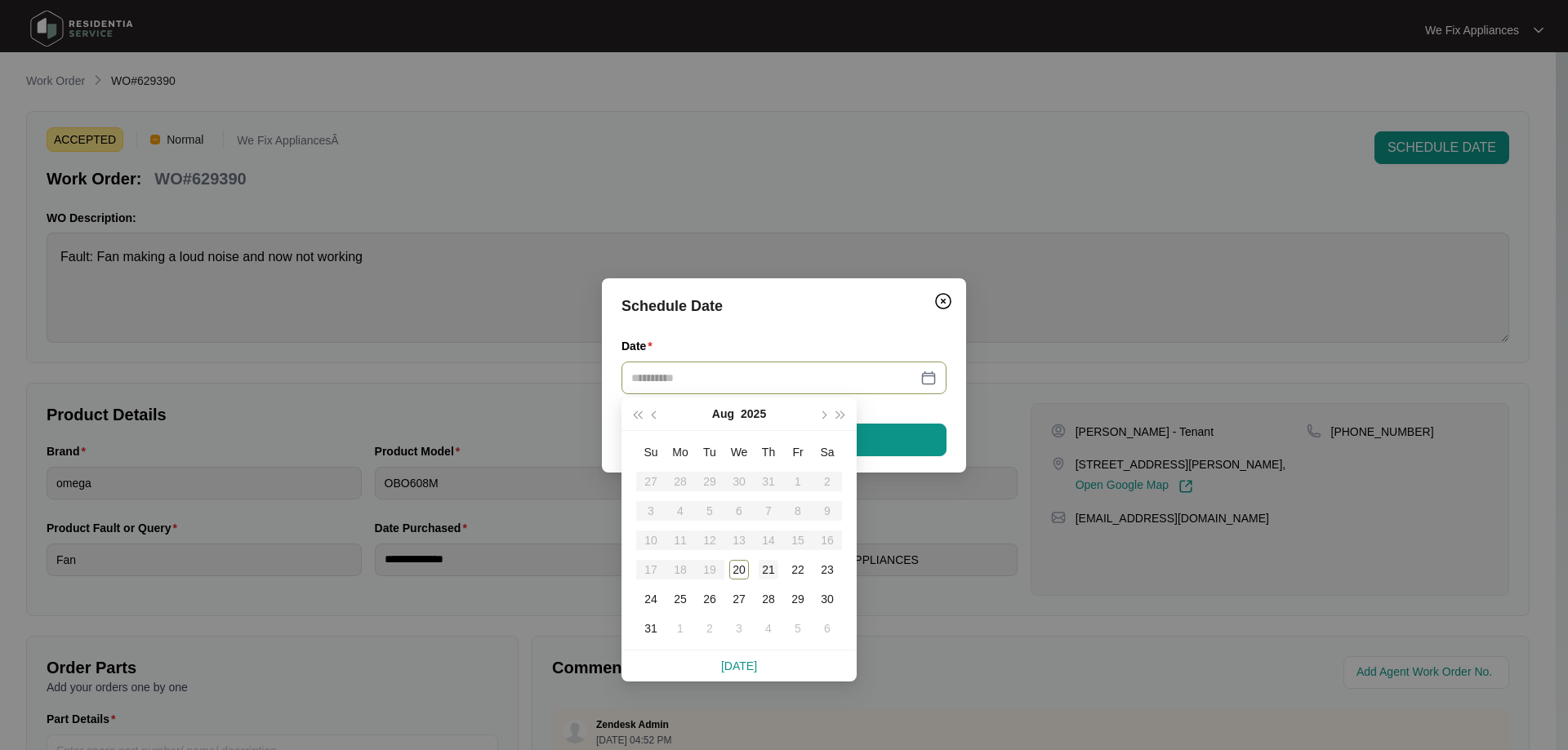
click at [765, 574] on div "21" at bounding box center [768, 569] width 19 height 19
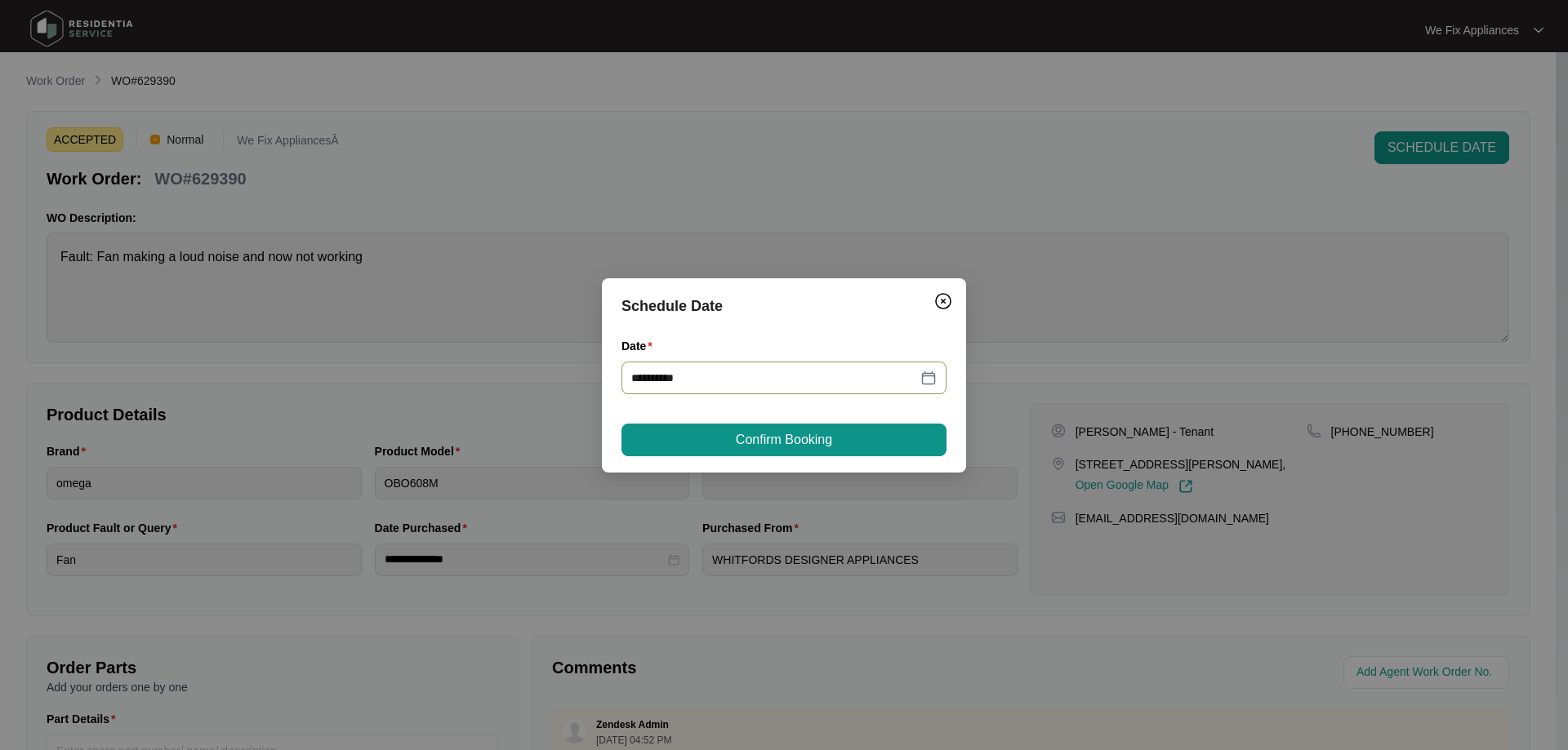
type input "**********"
click at [774, 430] on span "Confirm Booking" at bounding box center [784, 439] width 97 height 19
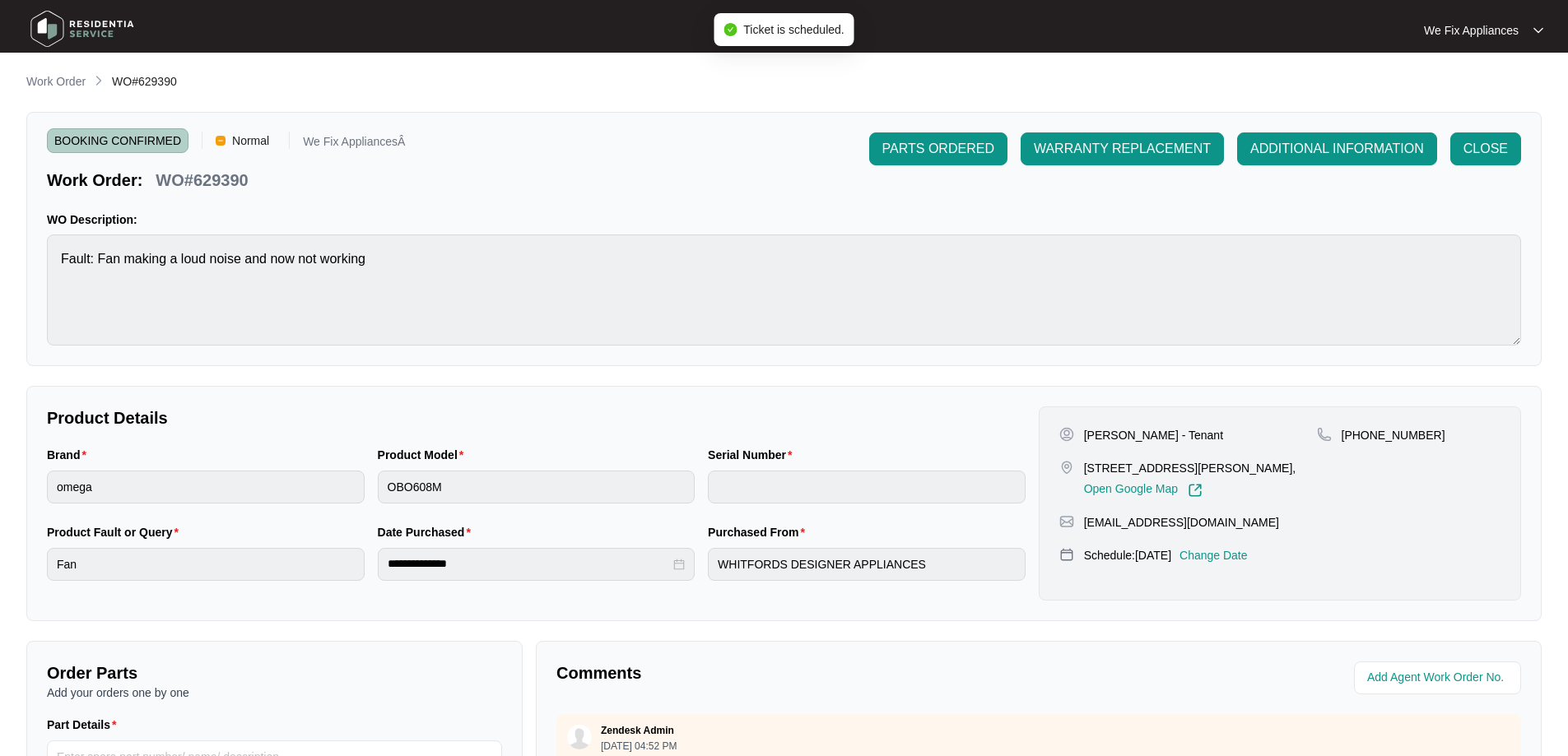
click at [95, 43] on img at bounding box center [82, 29] width 115 height 49
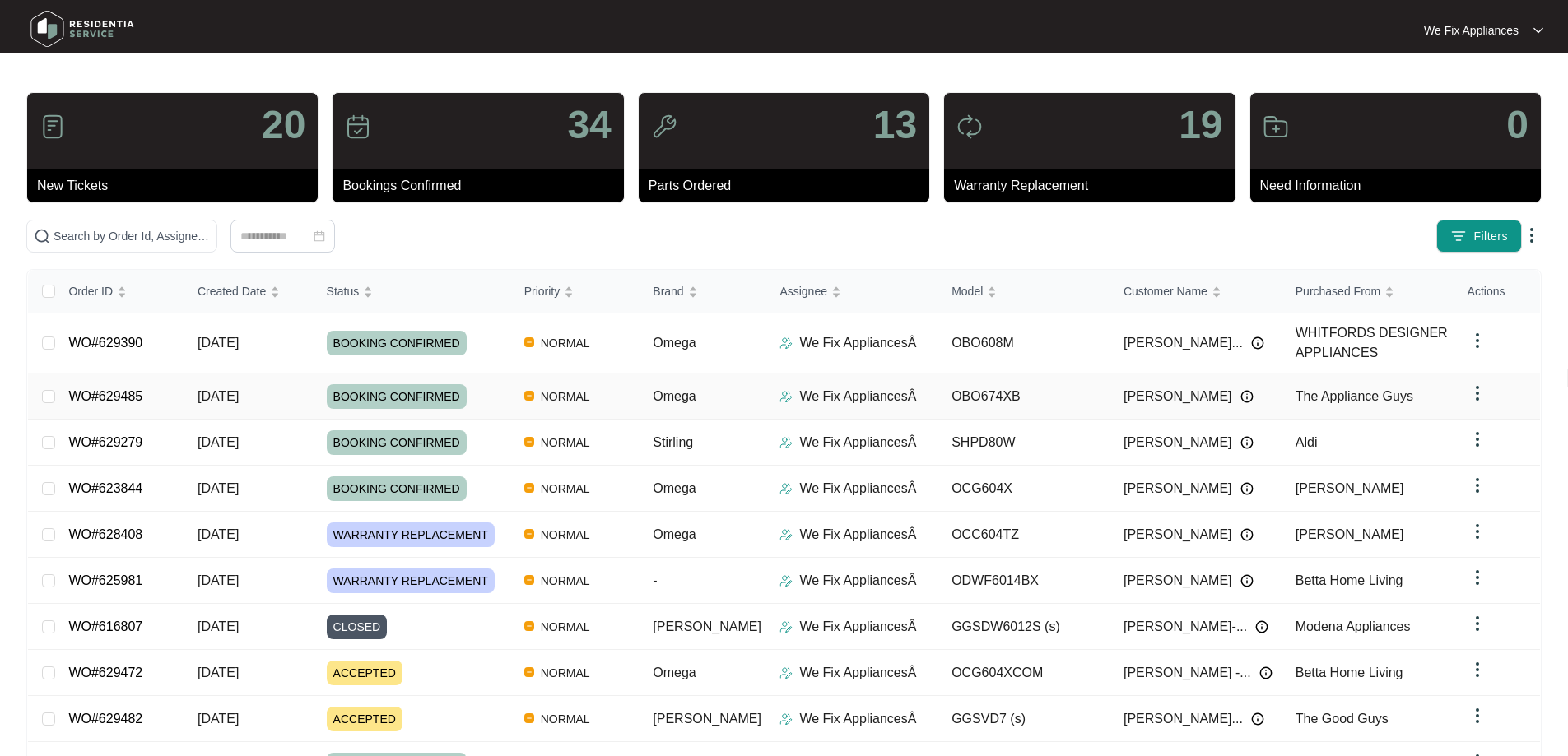
click at [100, 397] on link "WO#629485" at bounding box center [105, 396] width 74 height 14
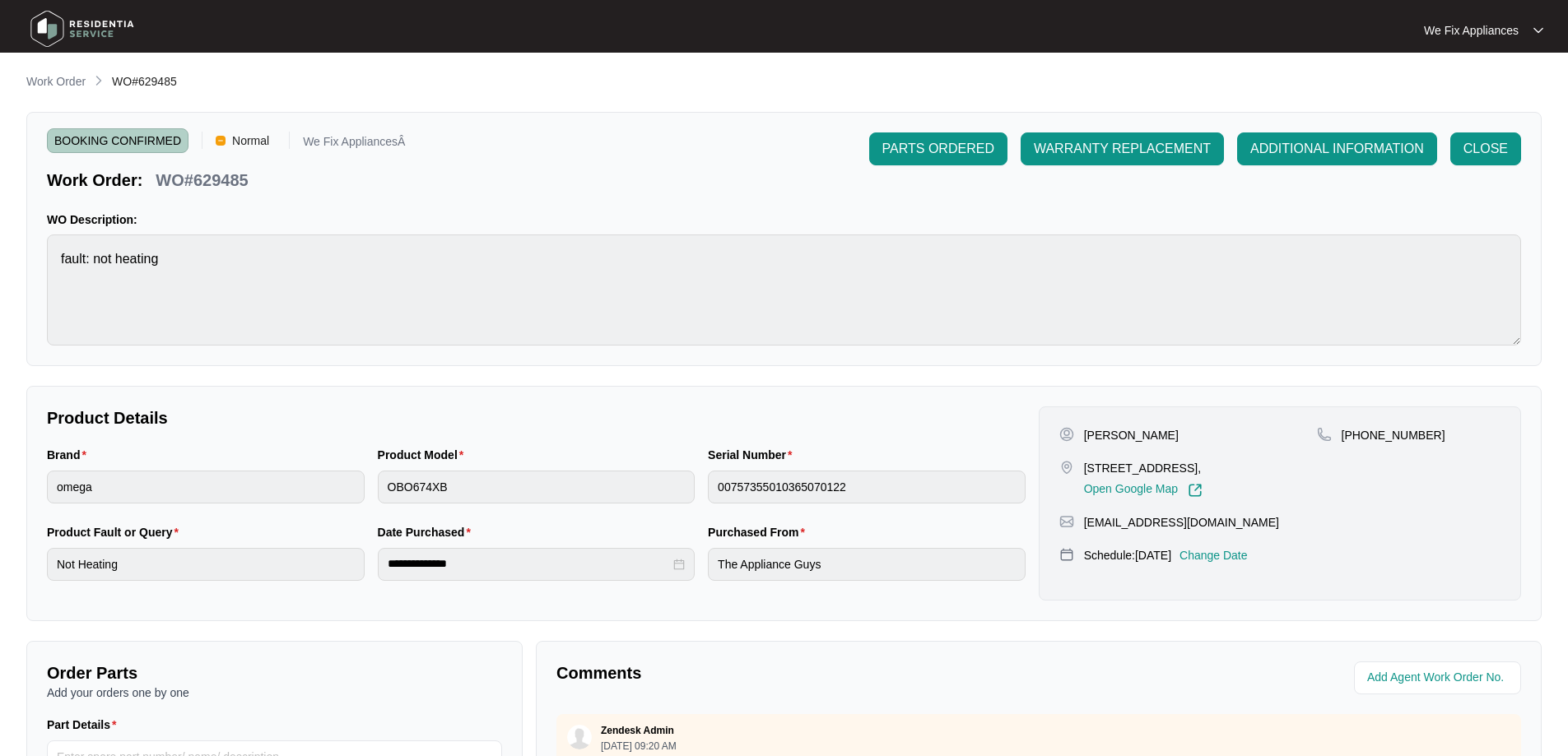
click at [98, 45] on img at bounding box center [82, 29] width 115 height 49
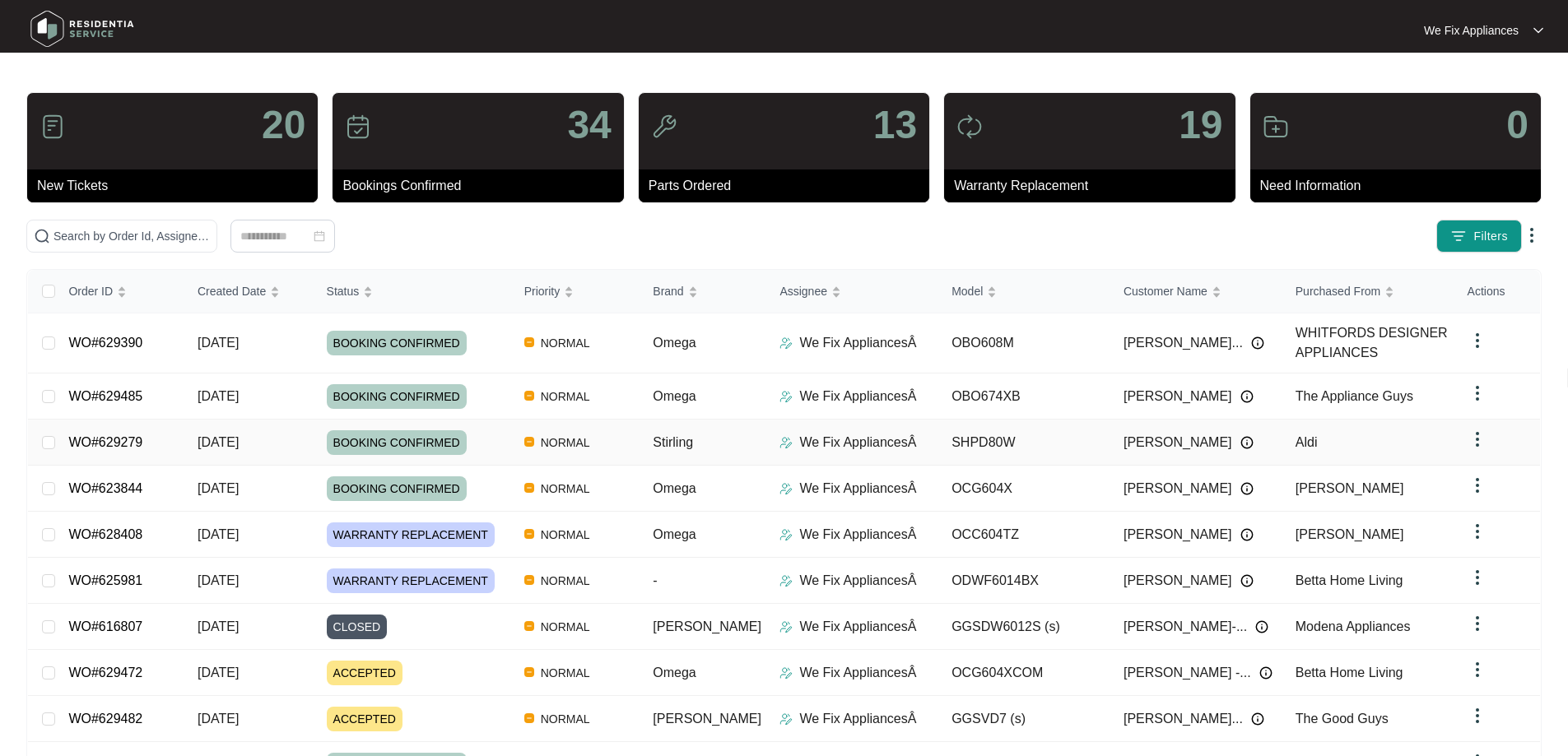
click at [131, 444] on link "WO#629279" at bounding box center [105, 442] width 74 height 14
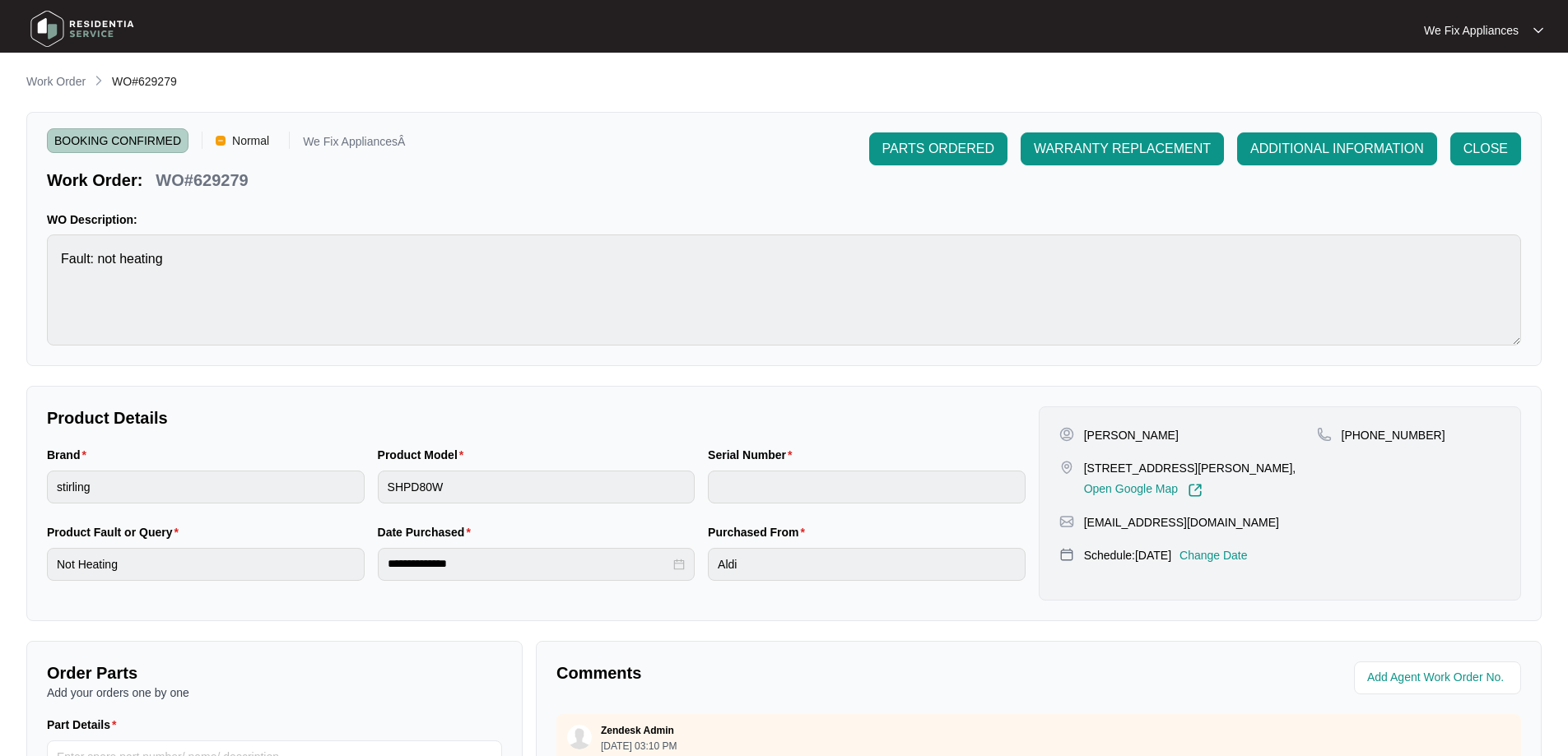
click at [1244, 555] on p "Change Date" at bounding box center [1213, 555] width 69 height 16
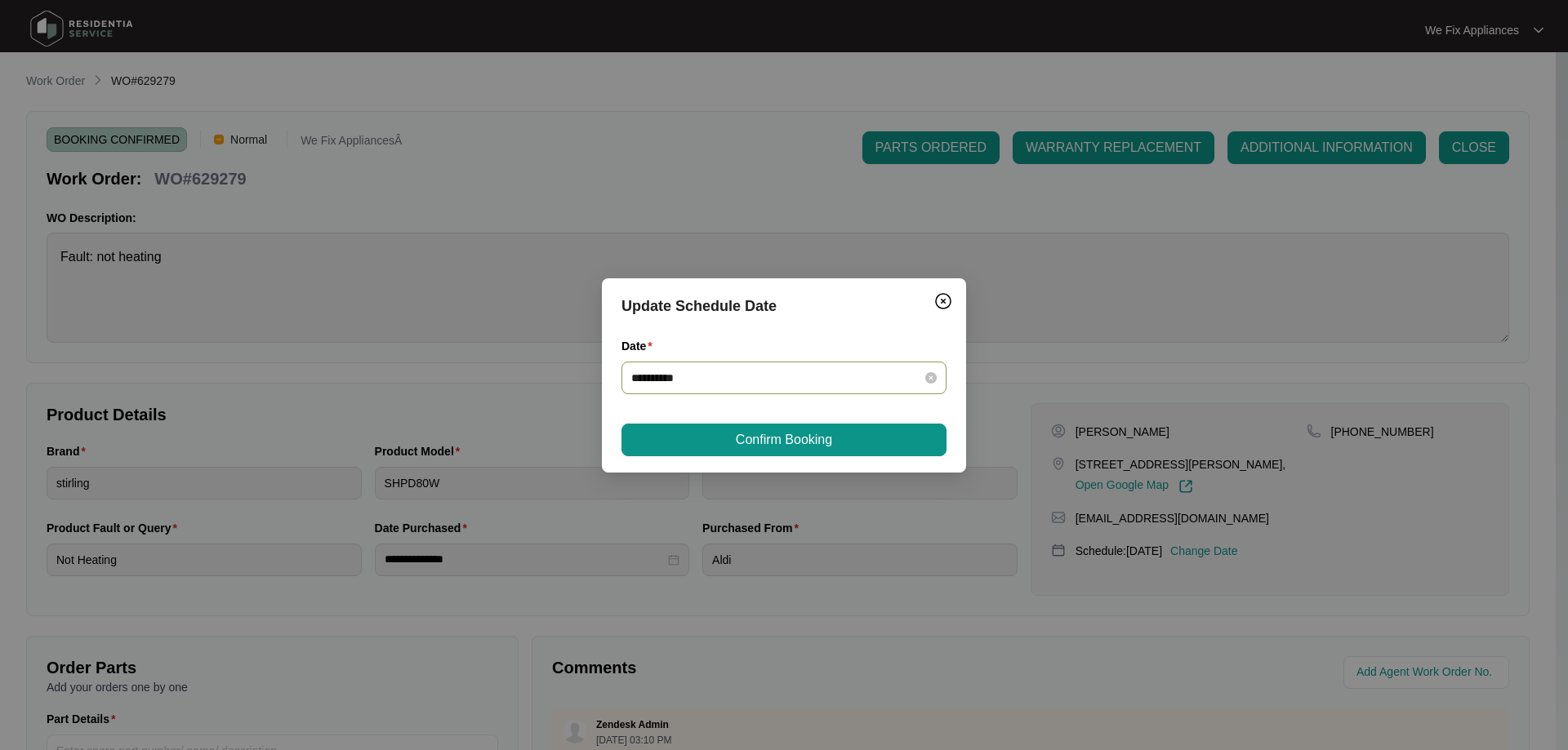
click at [803, 367] on div "**********" at bounding box center [784, 378] width 325 height 33
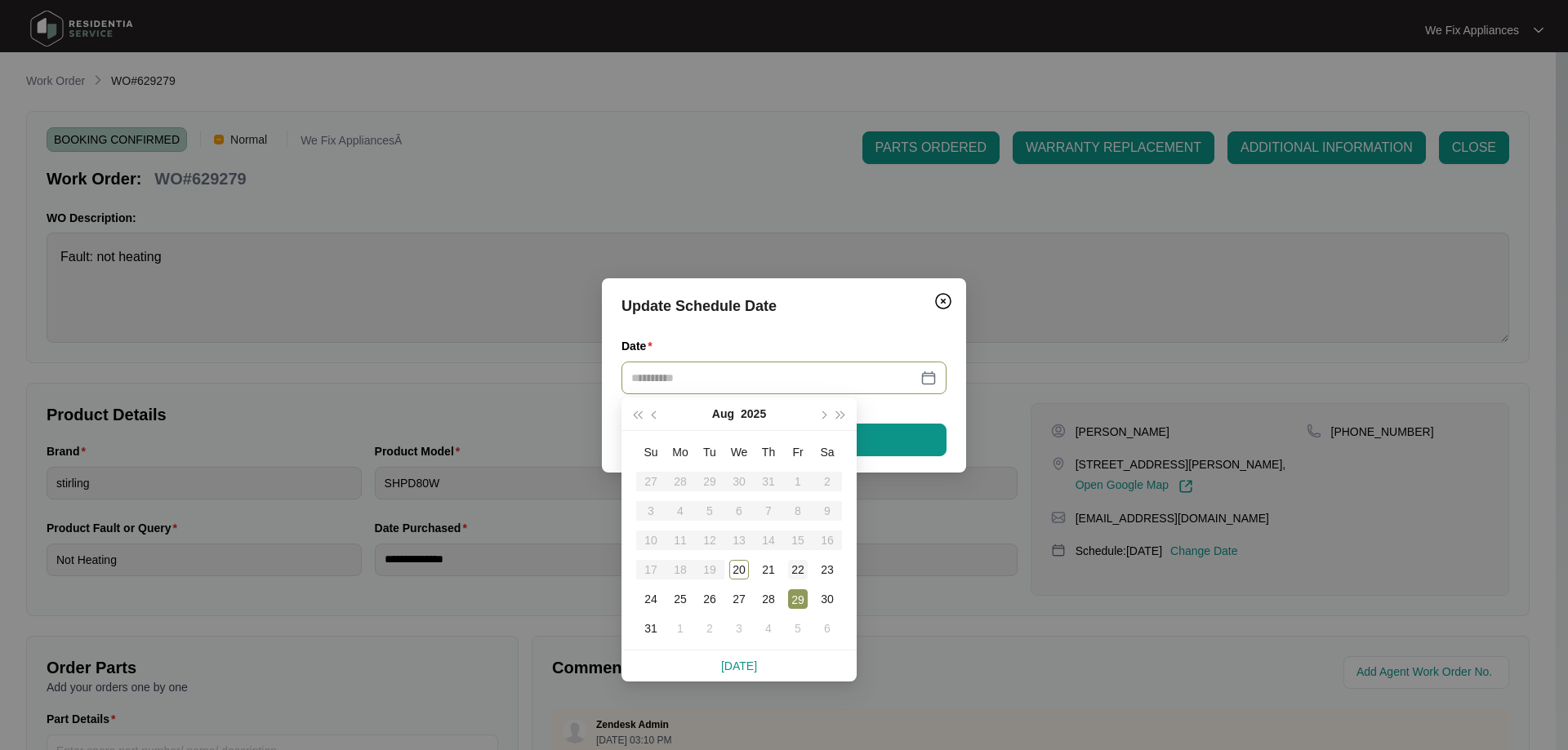
click at [795, 564] on div "22" at bounding box center [797, 569] width 19 height 19
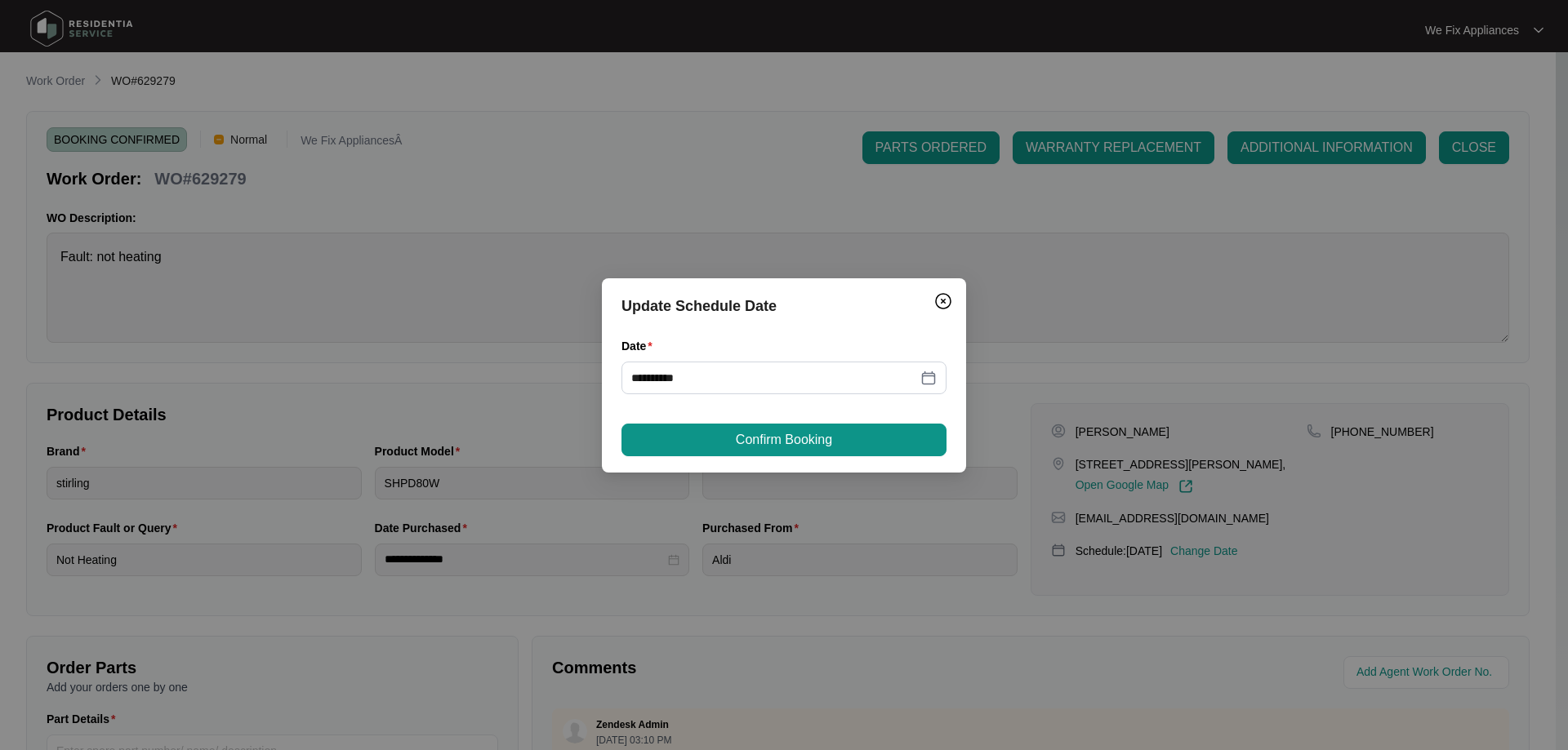
type input "**********"
click at [801, 439] on span "Confirm Booking" at bounding box center [784, 439] width 97 height 19
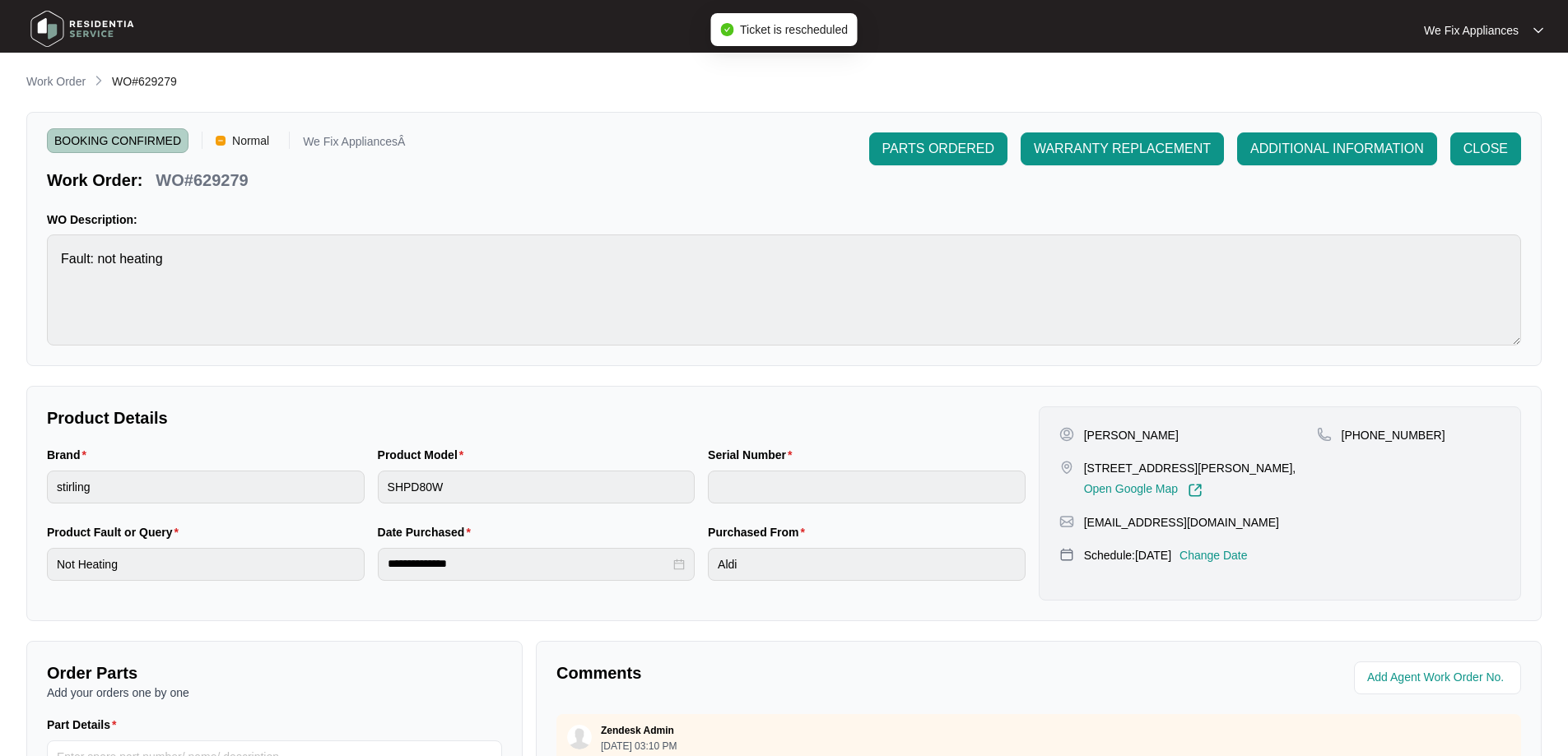
click at [86, 14] on img at bounding box center [82, 29] width 115 height 49
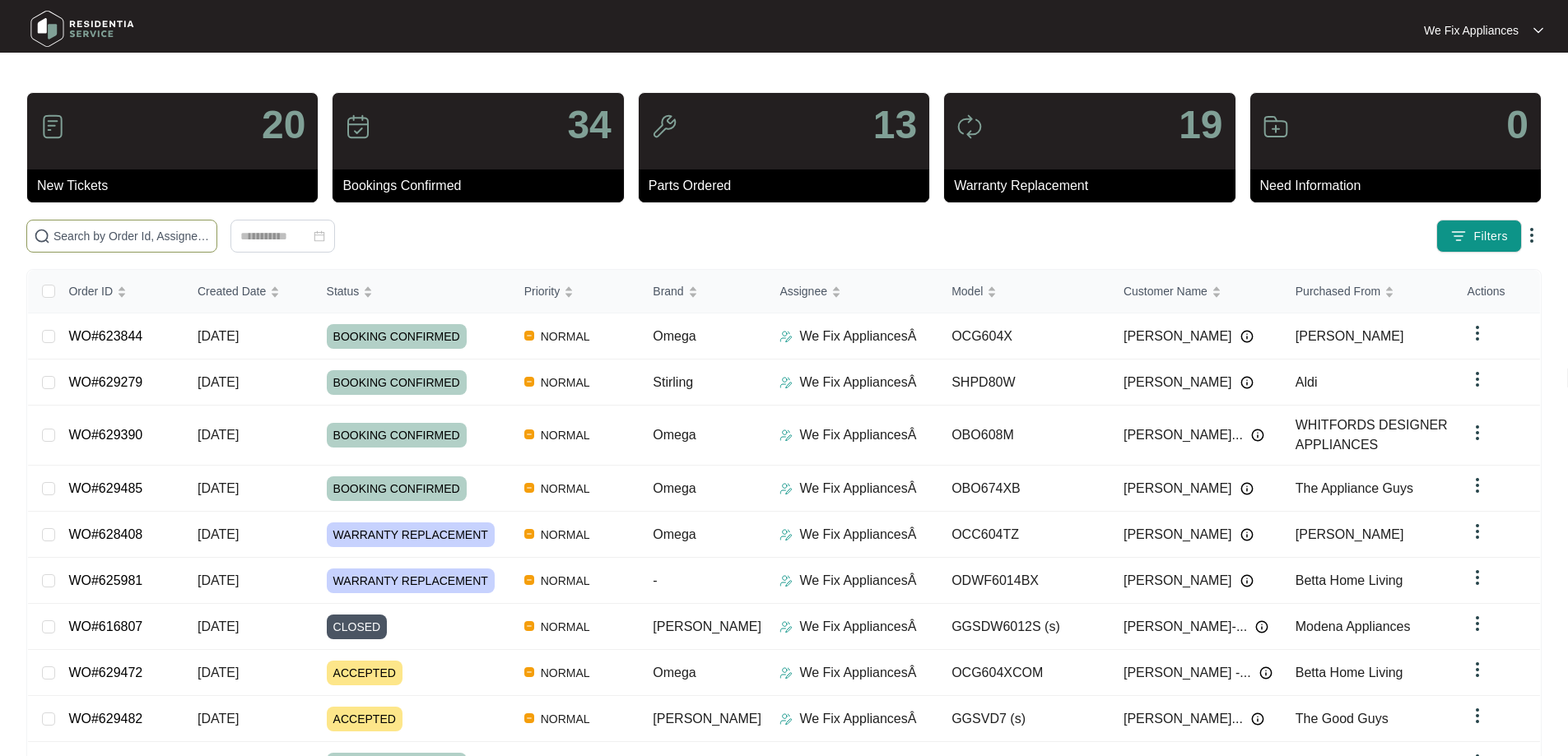
paste input "625981"
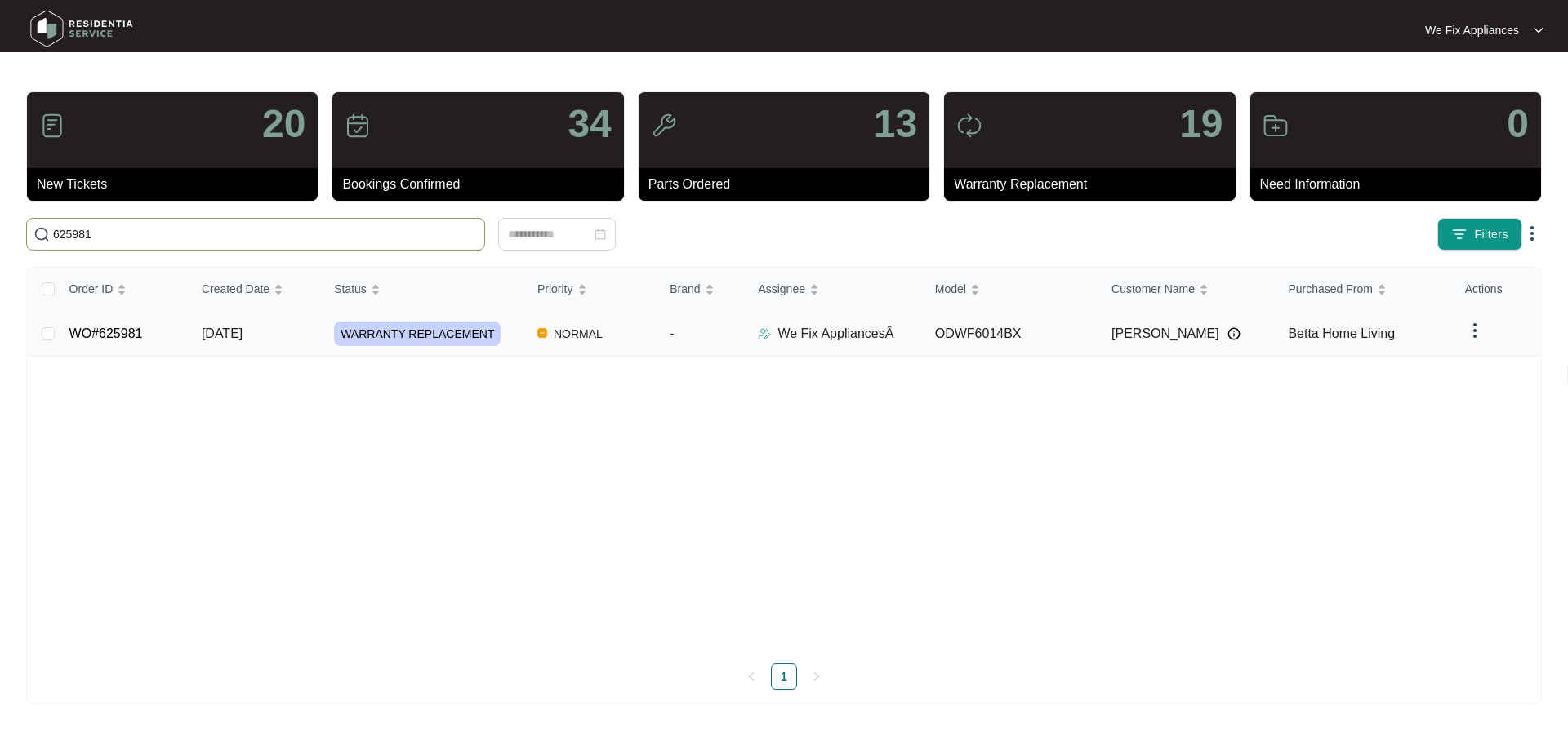
type input "625981"
click at [93, 333] on link "WO#625981" at bounding box center [106, 333] width 73 height 14
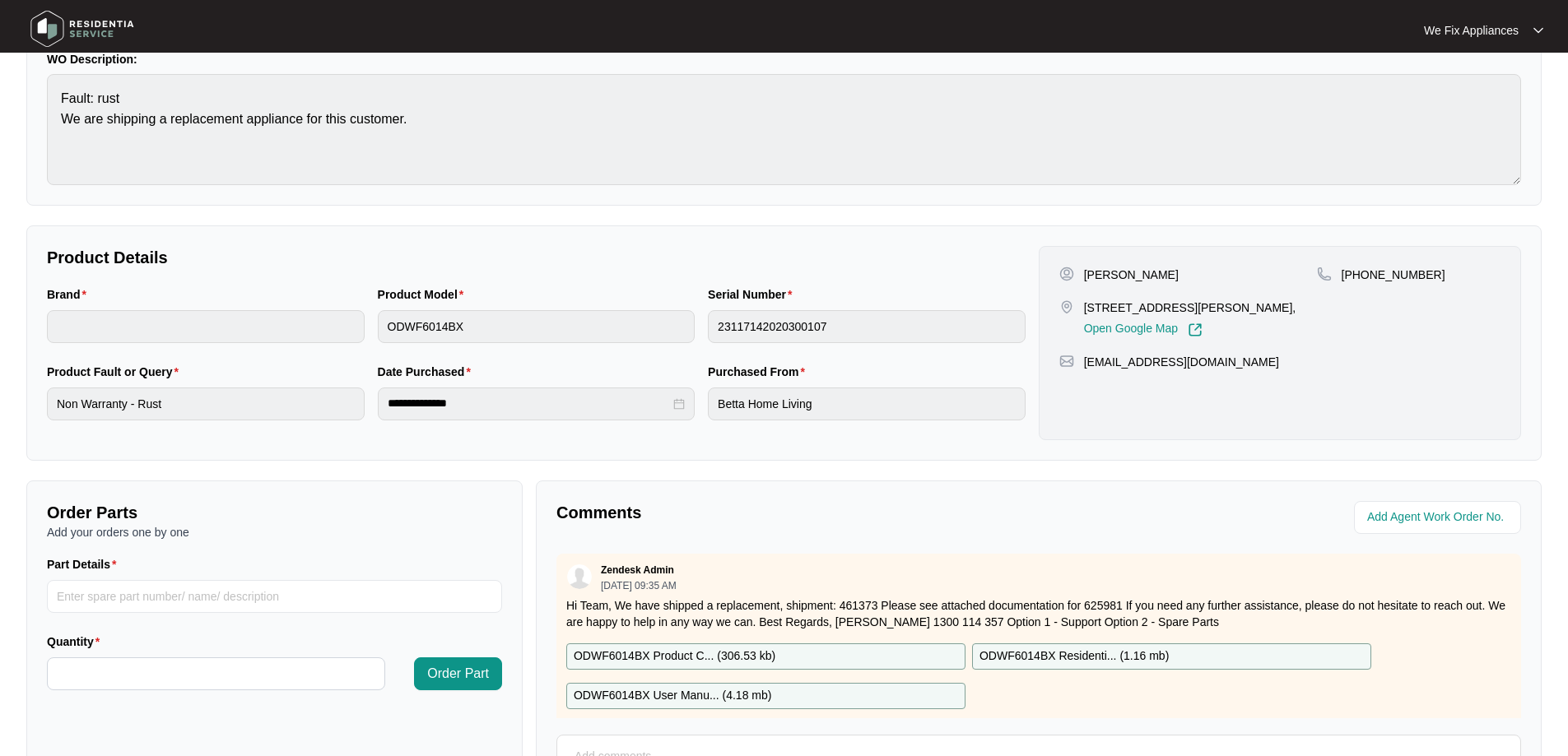
scroll to position [329, 0]
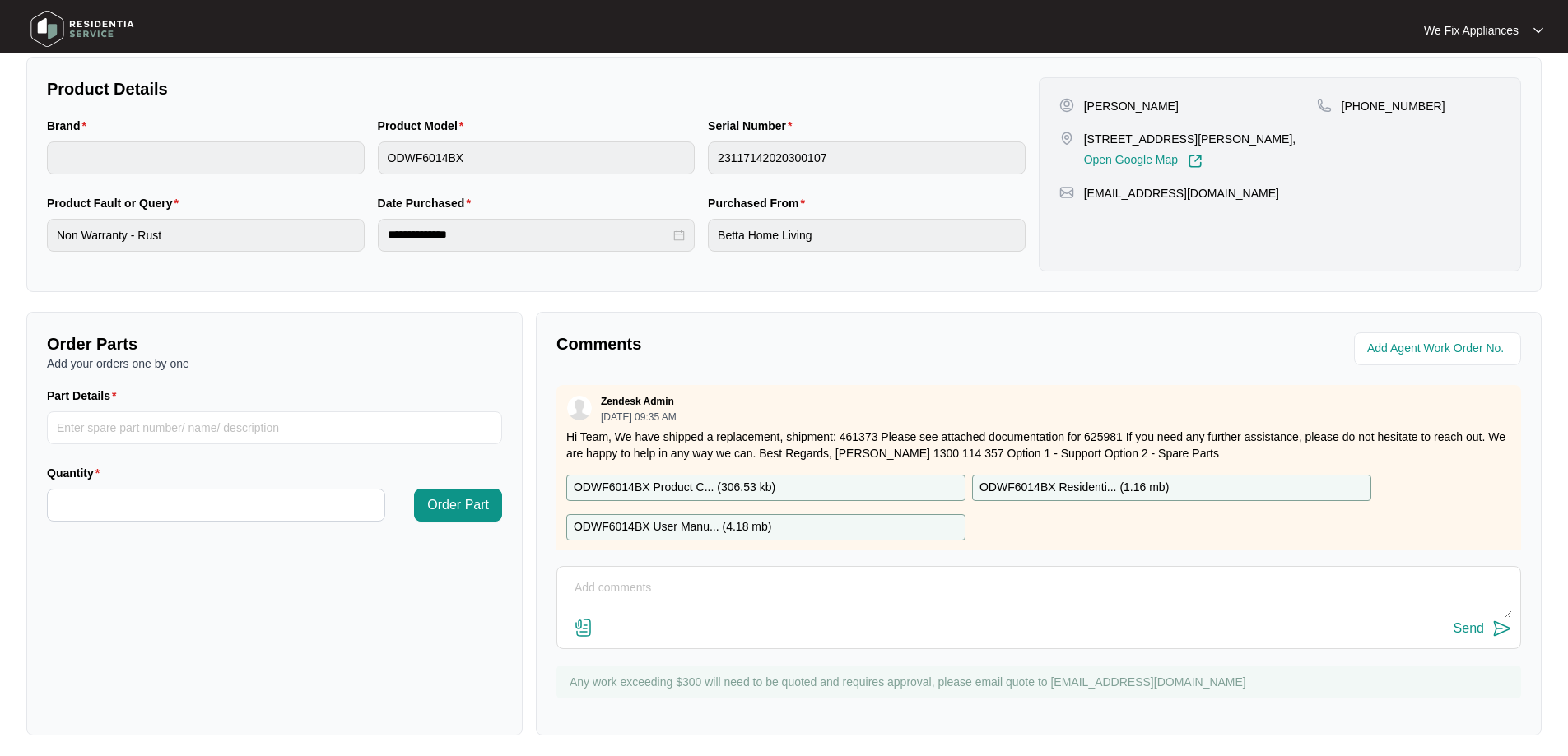
click at [729, 610] on textarea at bounding box center [1039, 596] width 947 height 43
type textarea "Hi guys please add date in for the 26th thank you."
click at [1466, 635] on div "Send" at bounding box center [1469, 628] width 30 height 14
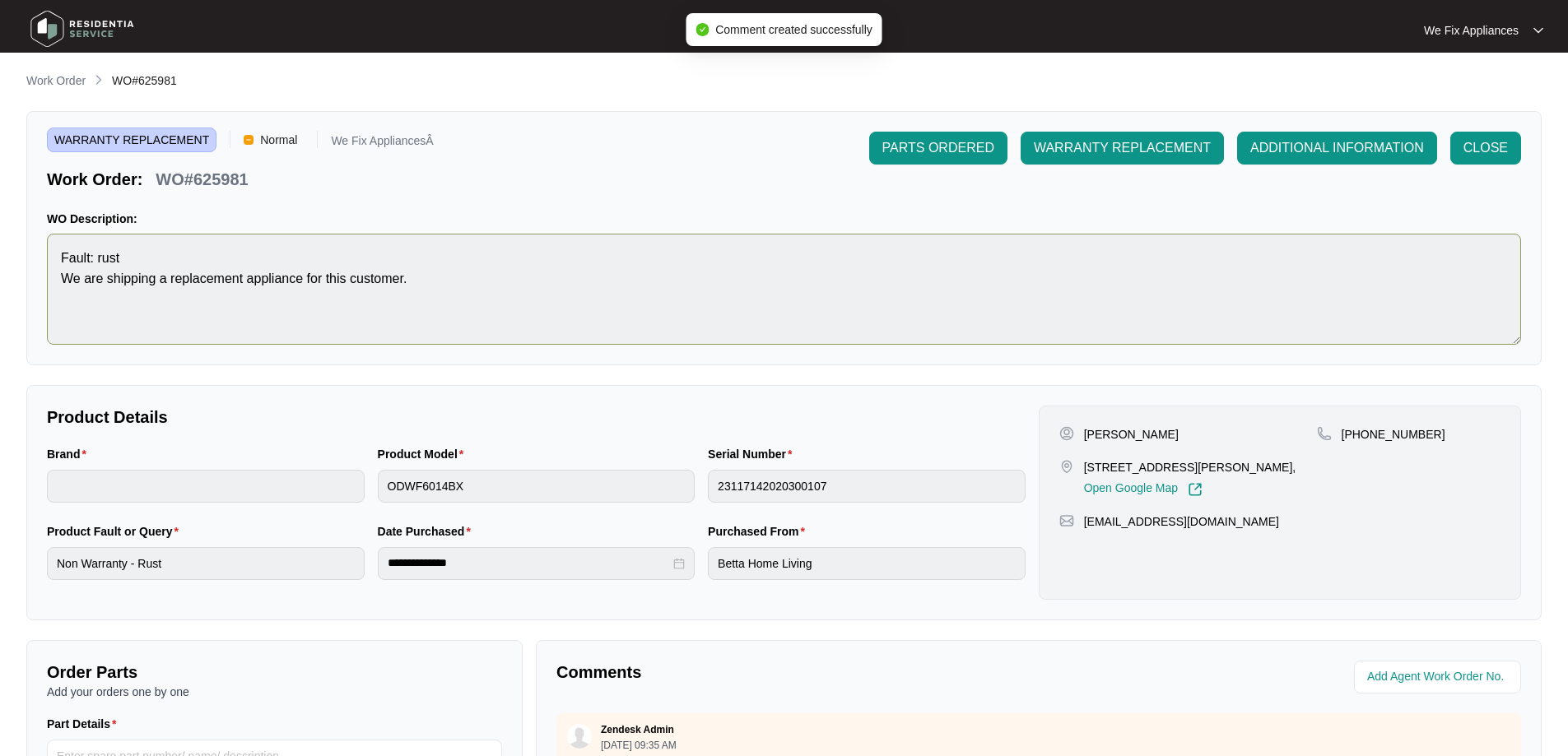
scroll to position [0, 0]
drag, startPoint x: 252, startPoint y: 175, endPoint x: 194, endPoint y: 190, distance: 59.9
click at [194, 190] on div "WO#625981" at bounding box center [202, 177] width 105 height 29
copy p "625981"
